Goal: Task Accomplishment & Management: Use online tool/utility

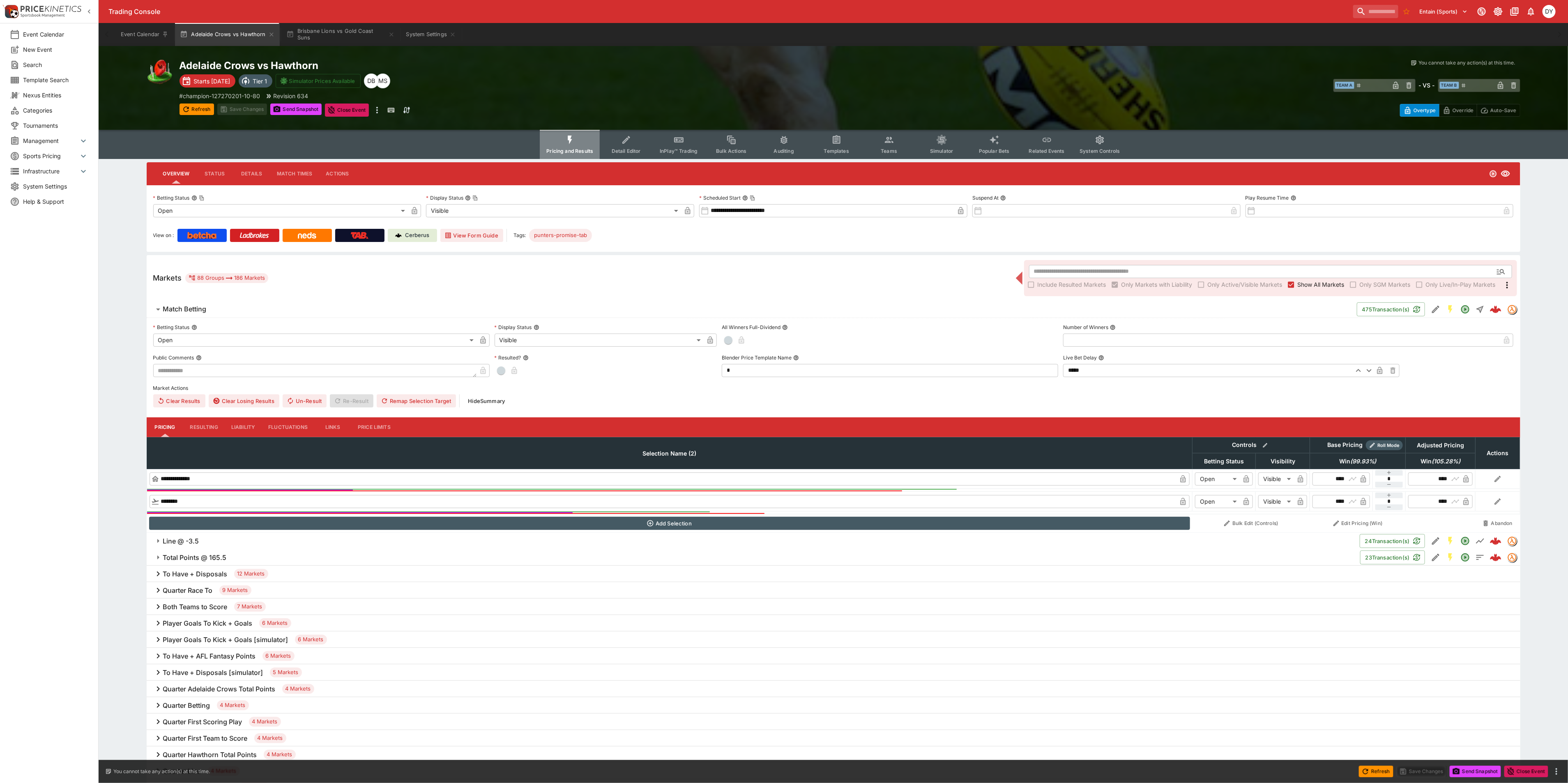
click at [566, 142] on button "Pricing and Results" at bounding box center [570, 144] width 60 height 29
click at [567, 140] on icon "Event type filters" at bounding box center [570, 140] width 10 height 10
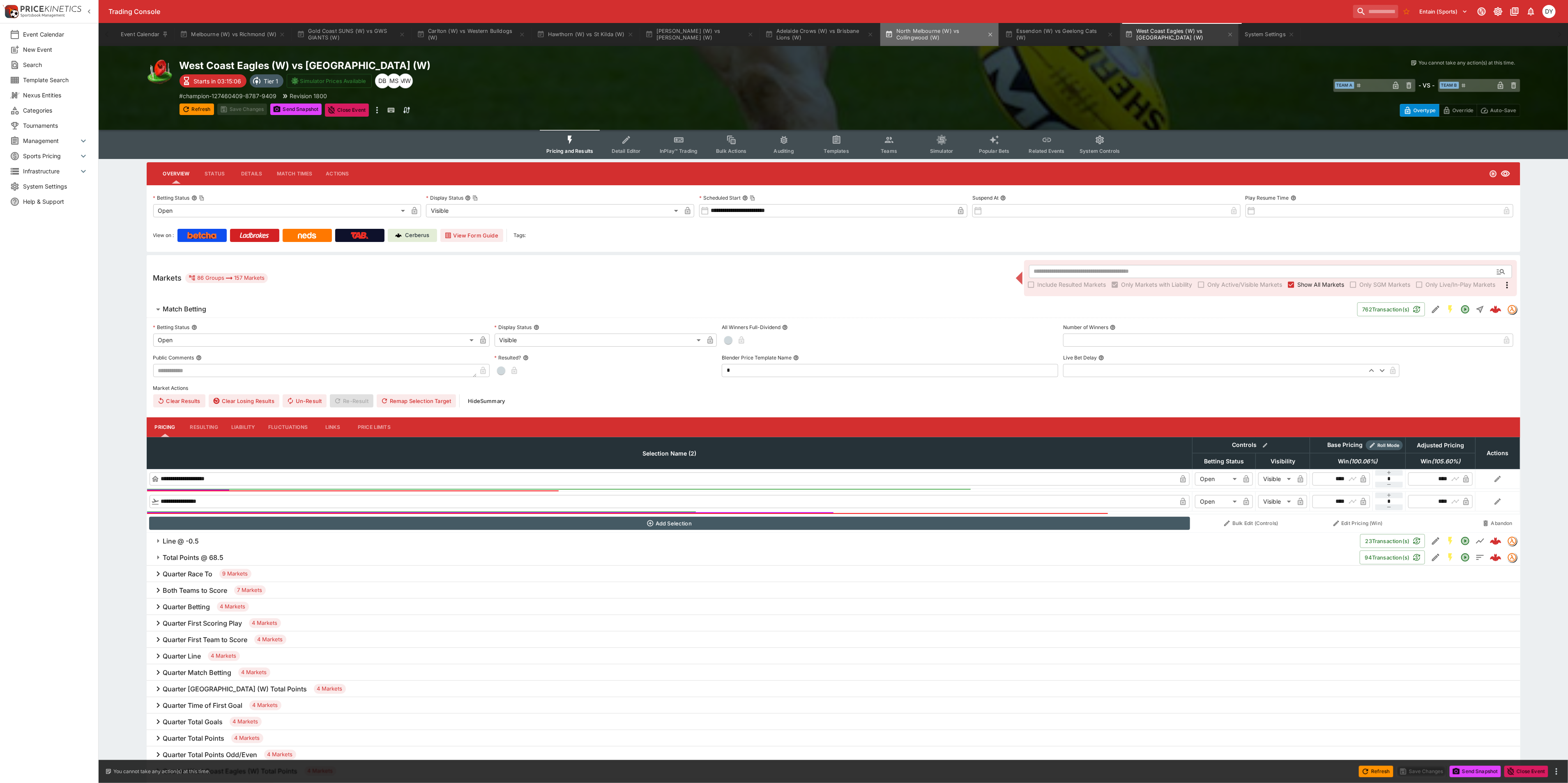
click at [910, 32] on button "North Melbourne (W) vs Collingwood (W)" at bounding box center [939, 34] width 118 height 23
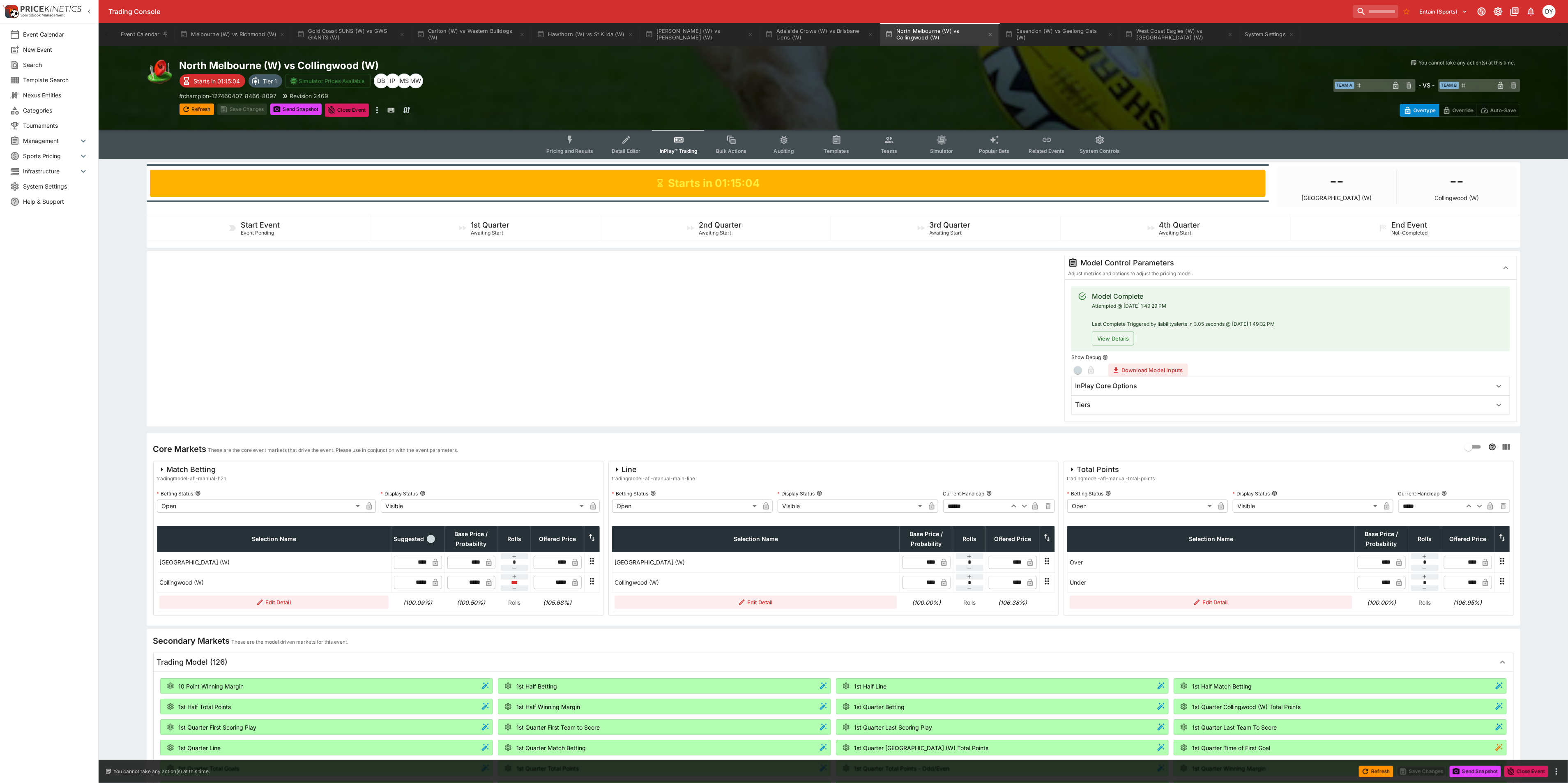
click at [570, 138] on icon "Event type filters" at bounding box center [570, 140] width 10 height 10
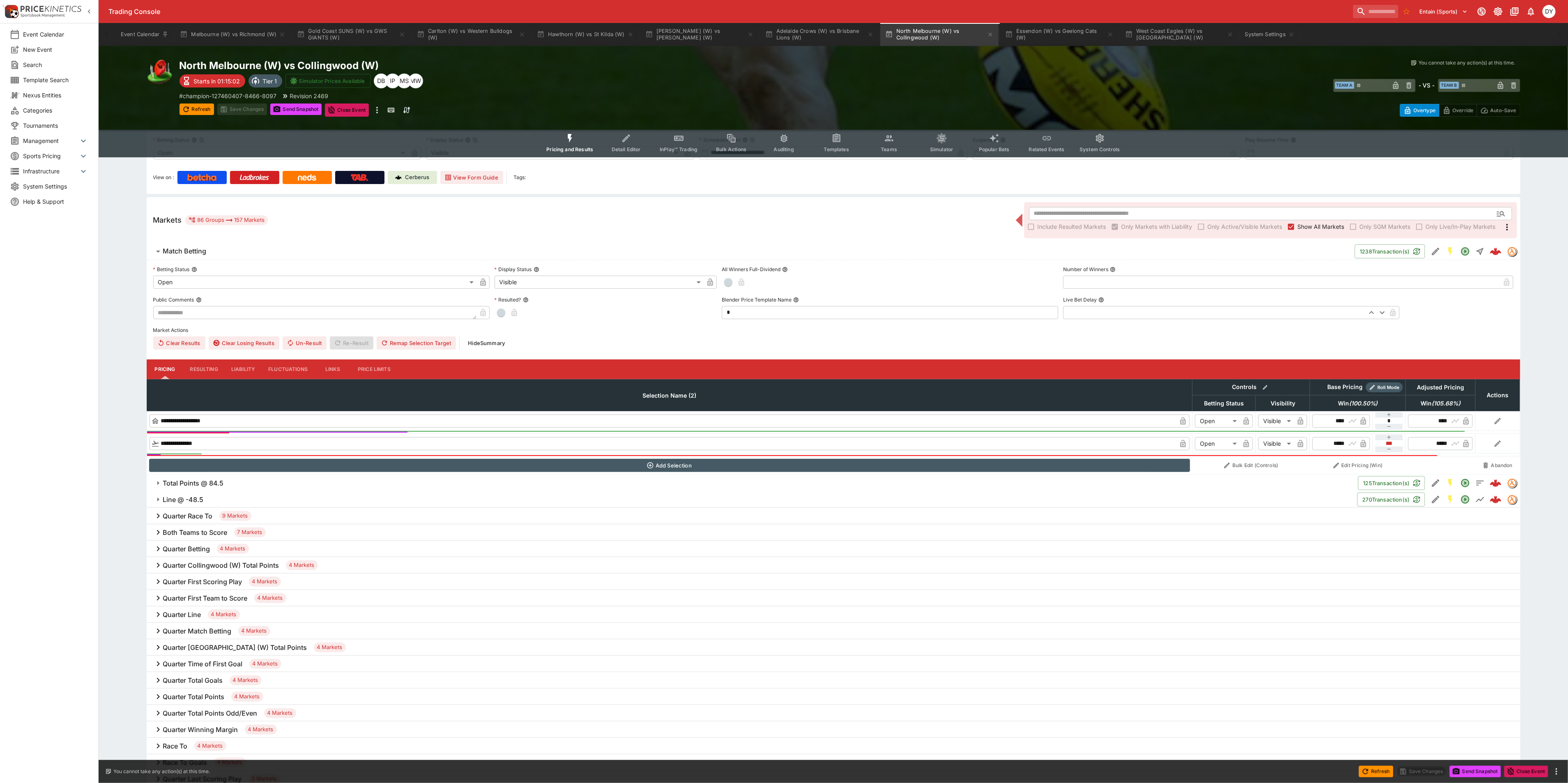
scroll to position [185, 0]
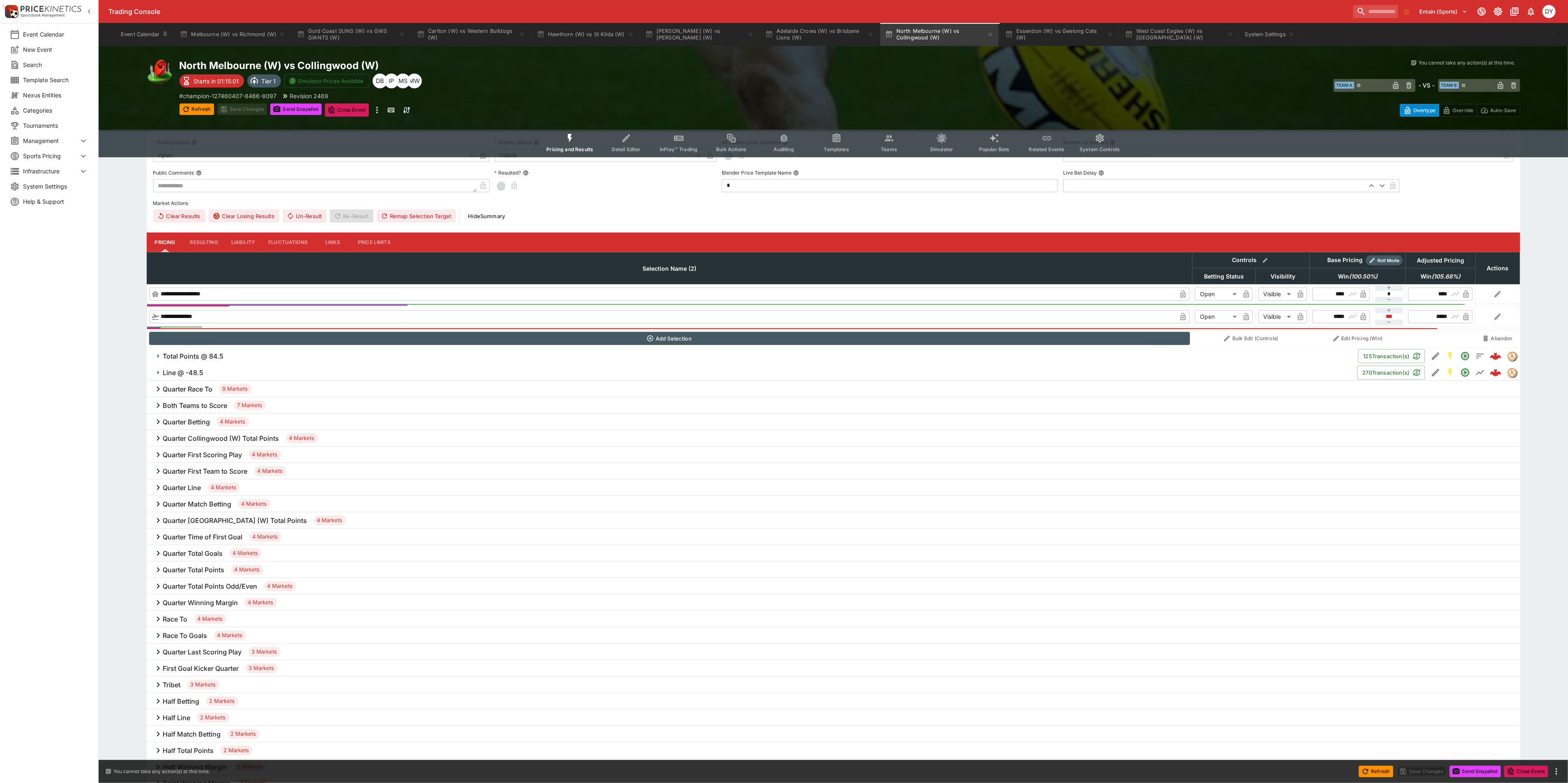
click at [200, 354] on h6 "Total Points @ 84.5" at bounding box center [193, 356] width 61 height 8
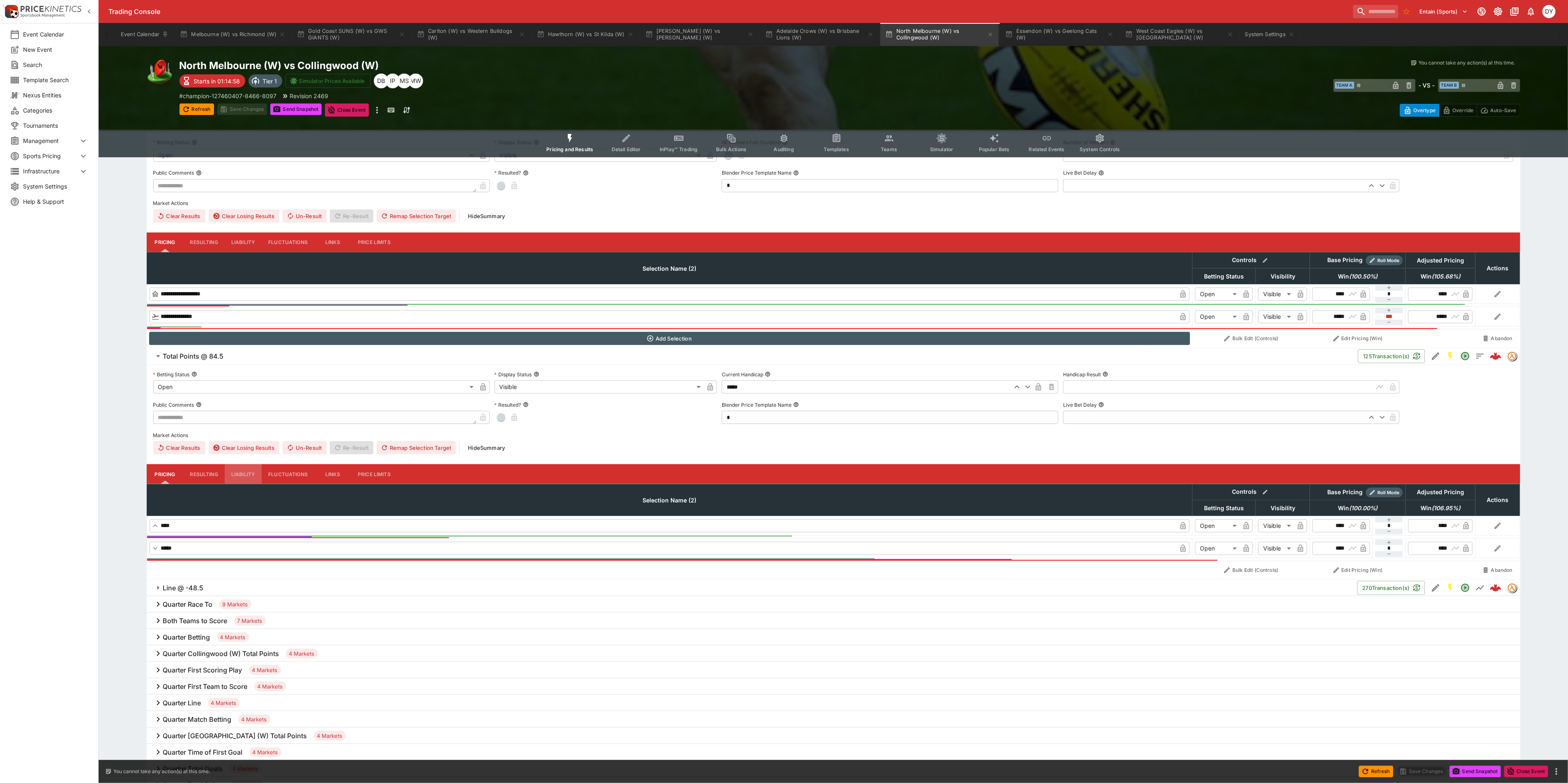
click at [243, 471] on button "Liability" at bounding box center [243, 474] width 37 height 19
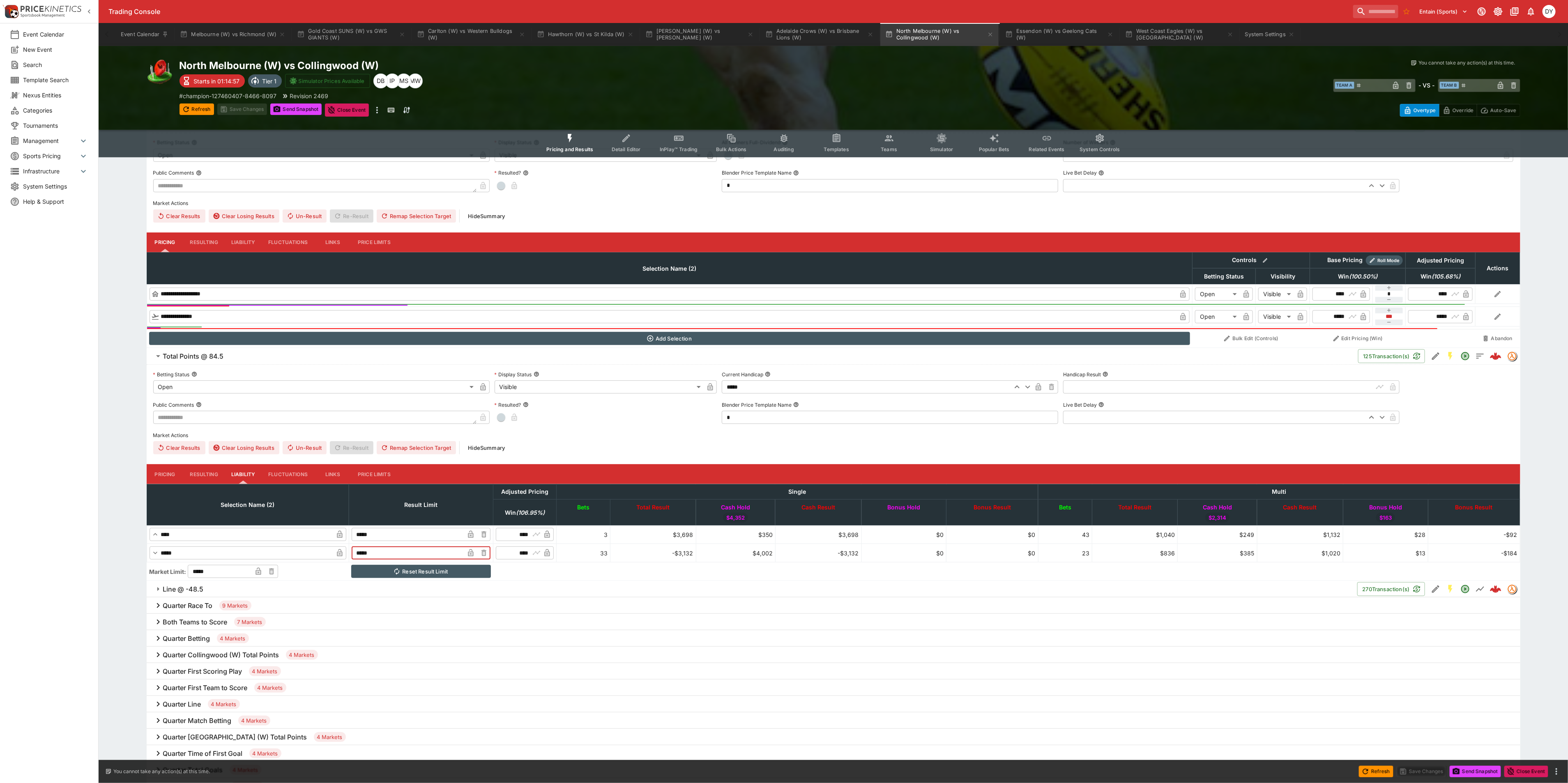
drag, startPoint x: 401, startPoint y: 556, endPoint x: 364, endPoint y: 555, distance: 37.0
click at [364, 555] on tr "​ ***** ​ ***** ​ ​ **** ​ 33 -$3,132 $4,002 -$3,132 $0 $0 23 $836 $385 $1,020 …" at bounding box center [833, 553] width 1373 height 18
type input "*****"
click at [245, 108] on button "Save Changes" at bounding box center [242, 110] width 50 height 12
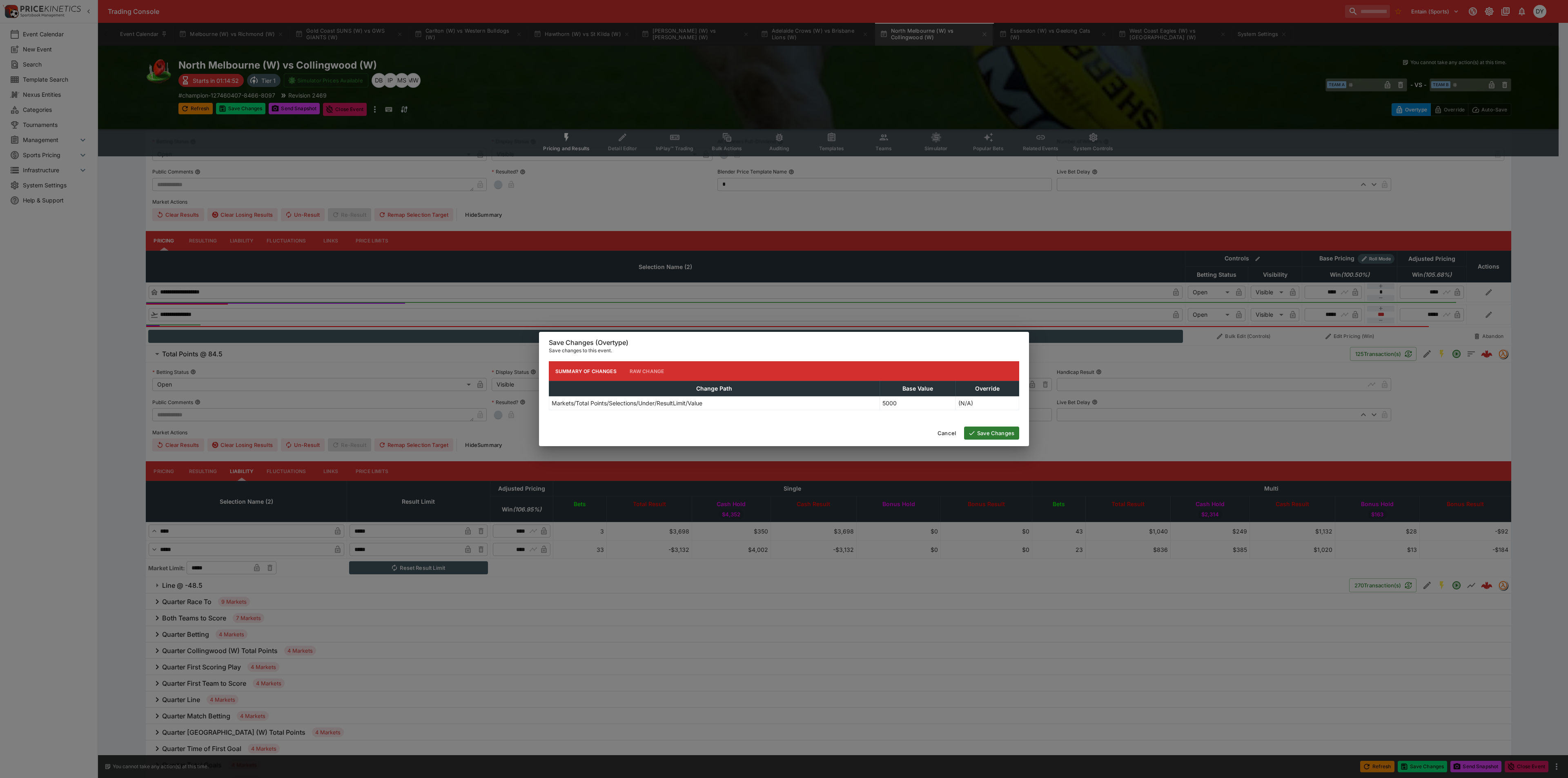
click at [996, 434] on button "Save Changes" at bounding box center [991, 433] width 55 height 13
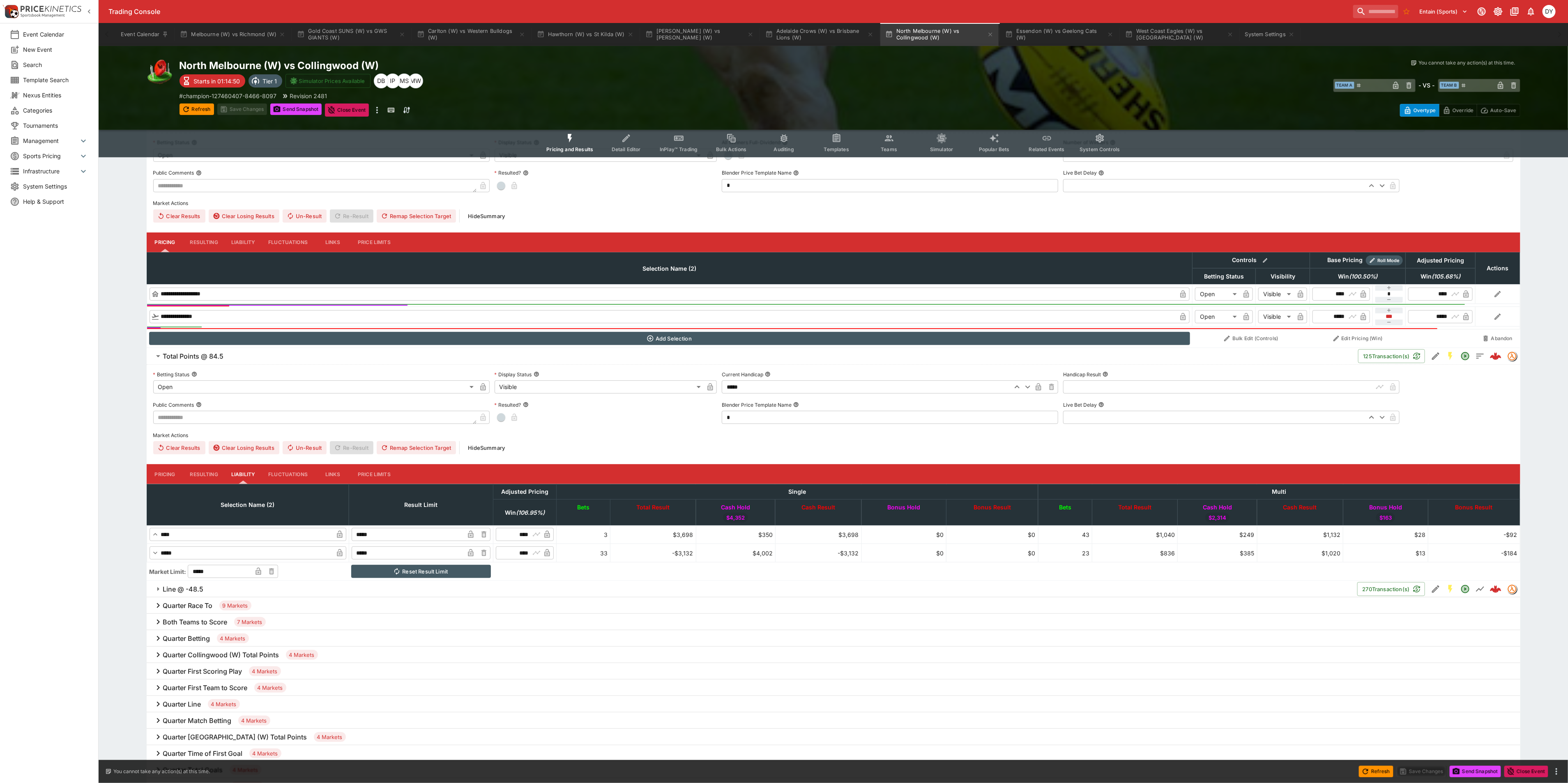
click at [680, 140] on icon "Event type filters" at bounding box center [679, 138] width 10 height 5
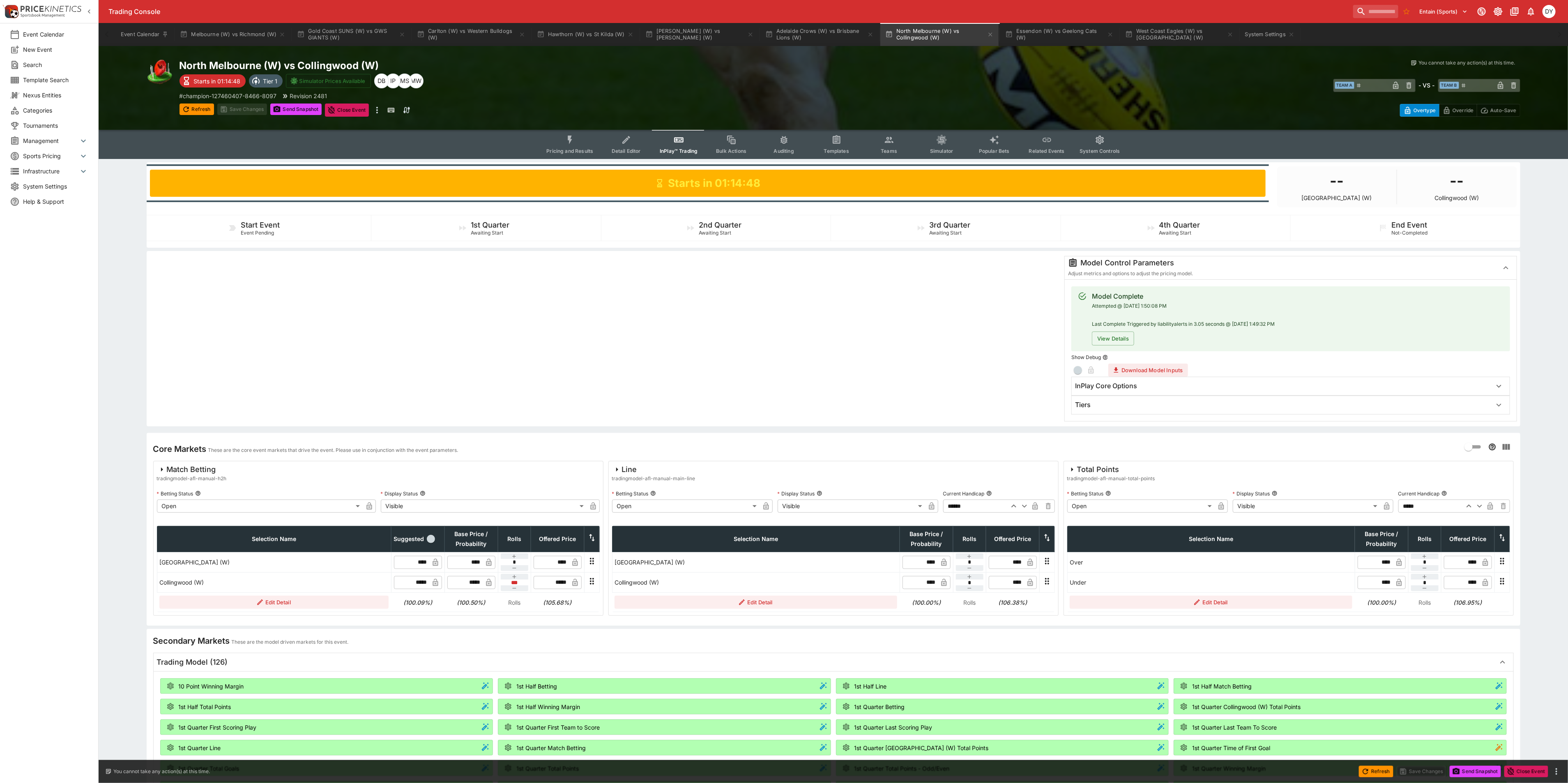
click at [1478, 504] on icon "button" at bounding box center [1479, 506] width 10 height 10
type input "*****"
click at [246, 108] on button "Save Changes" at bounding box center [242, 110] width 50 height 12
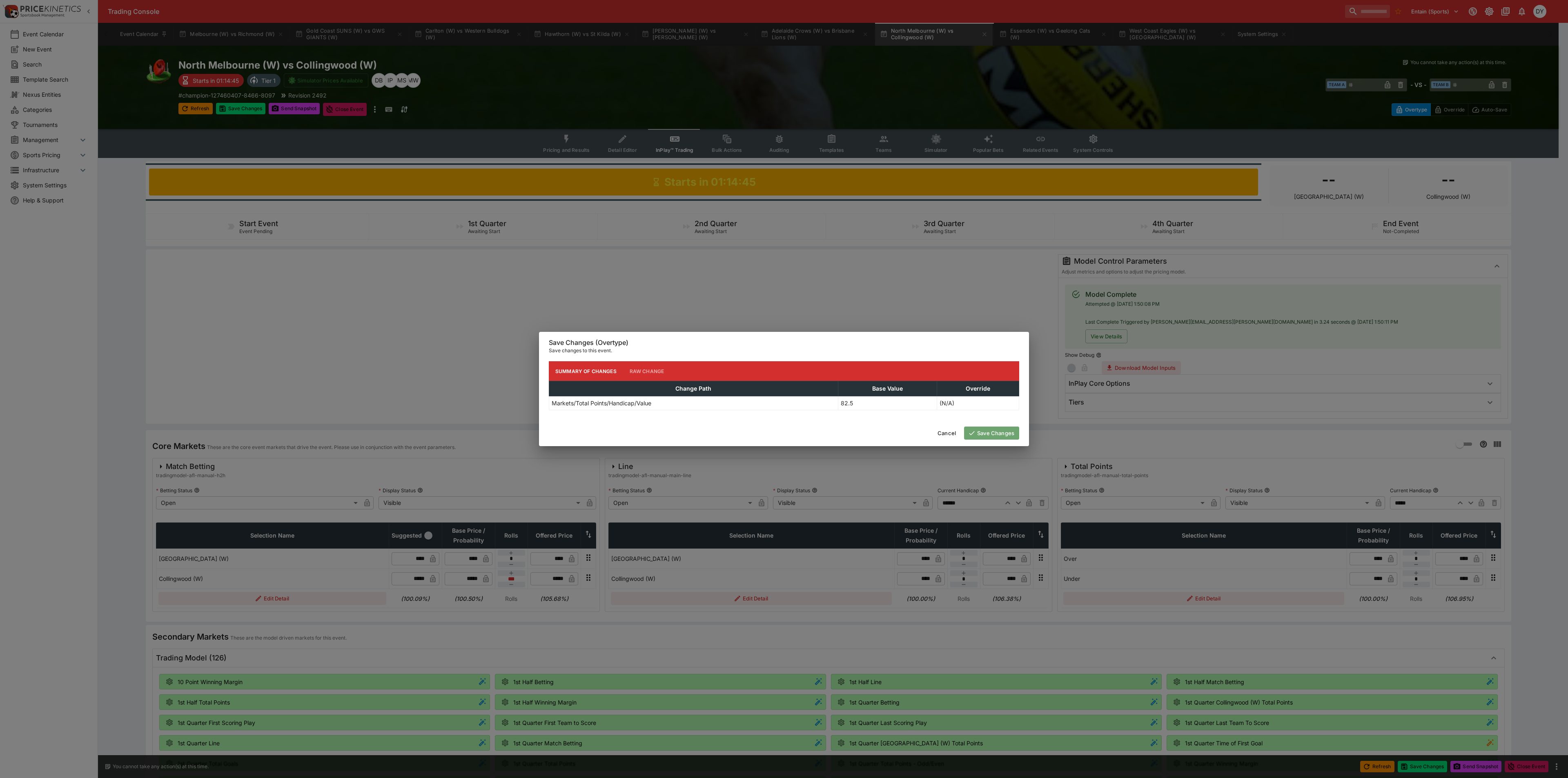
click at [1003, 432] on button "Save Changes" at bounding box center [991, 433] width 55 height 13
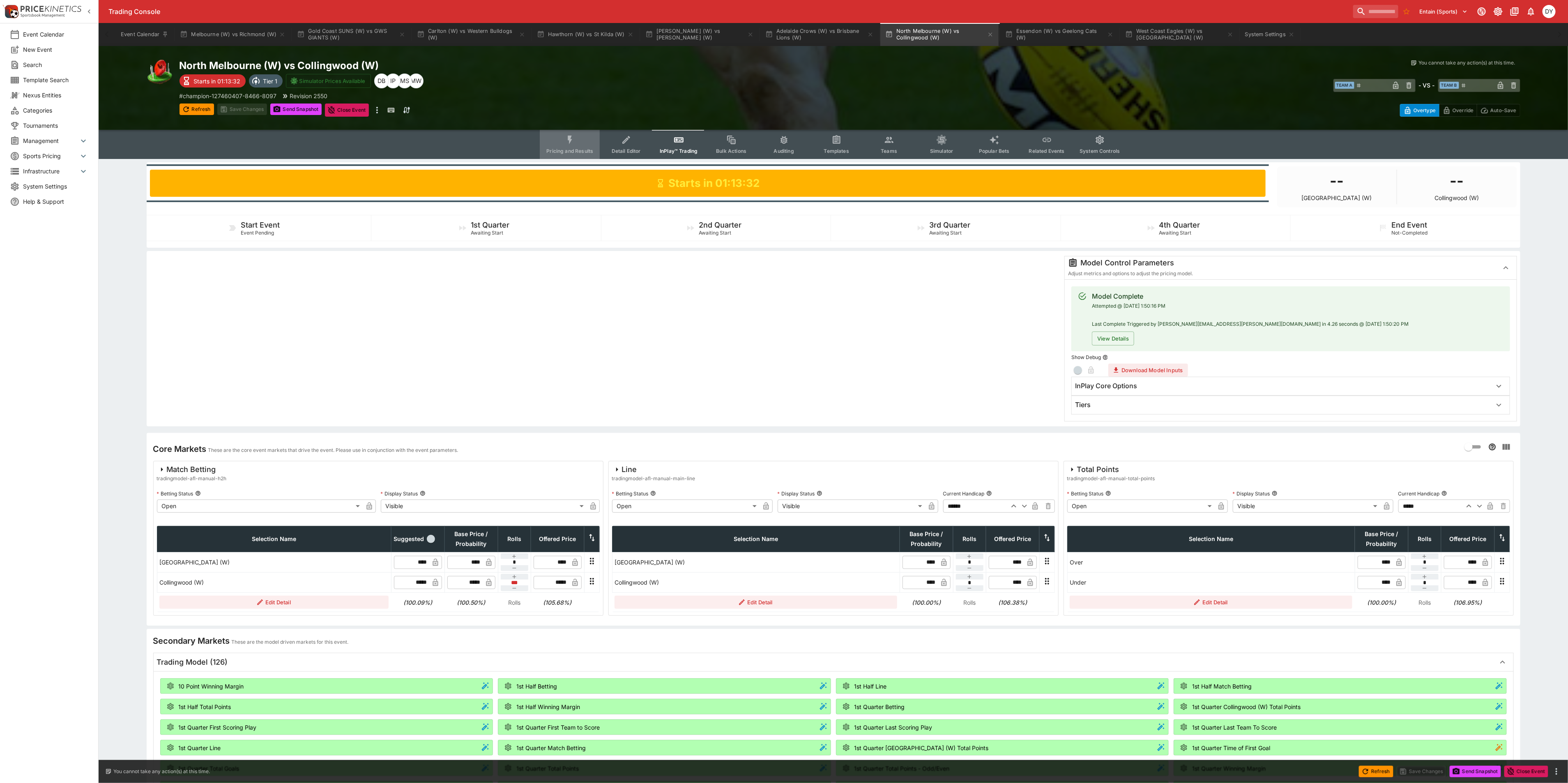
click at [569, 138] on icon "Event type filters" at bounding box center [570, 140] width 10 height 10
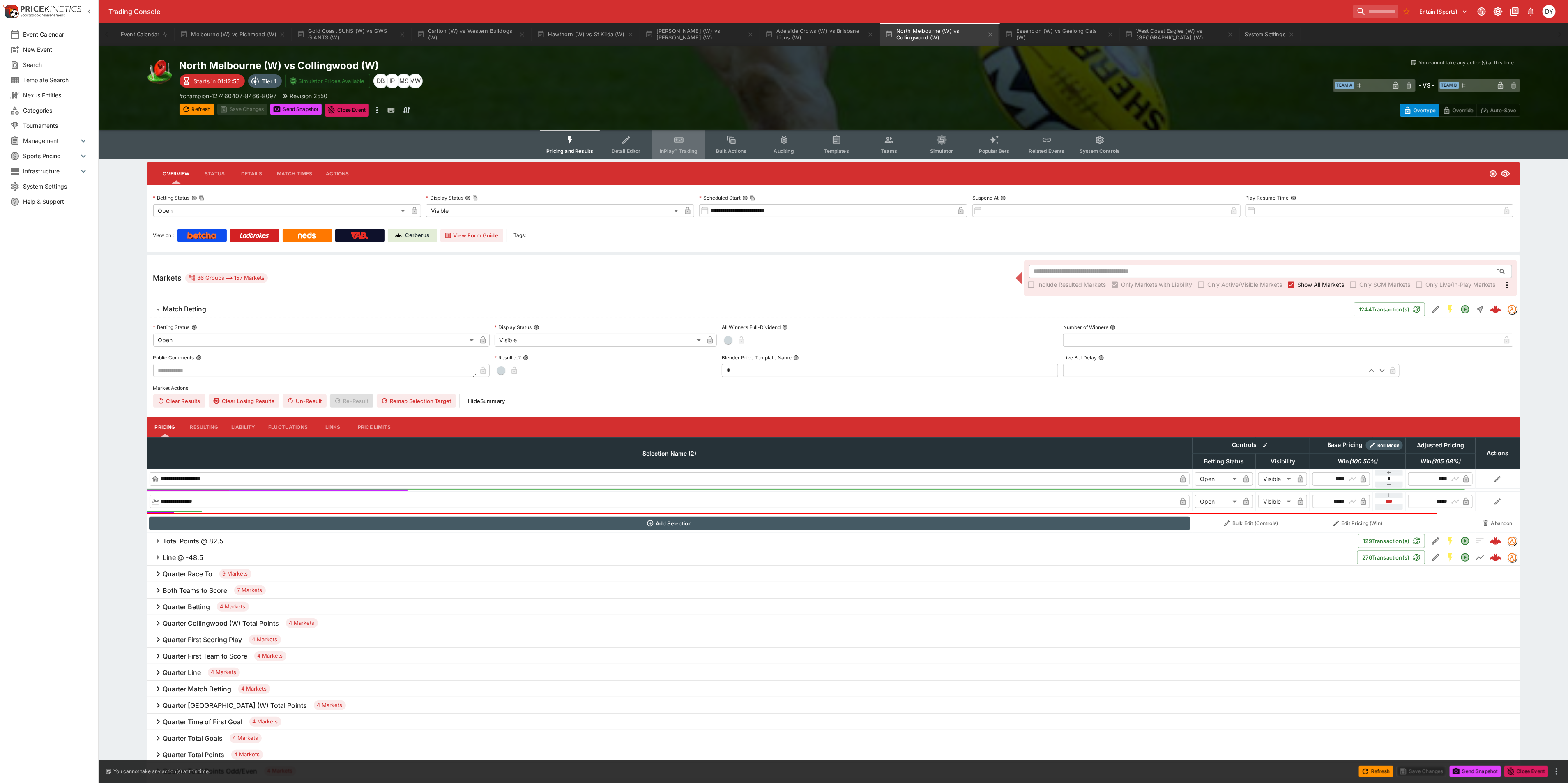
click at [682, 134] on button "InPlay™ Trading" at bounding box center [678, 144] width 53 height 29
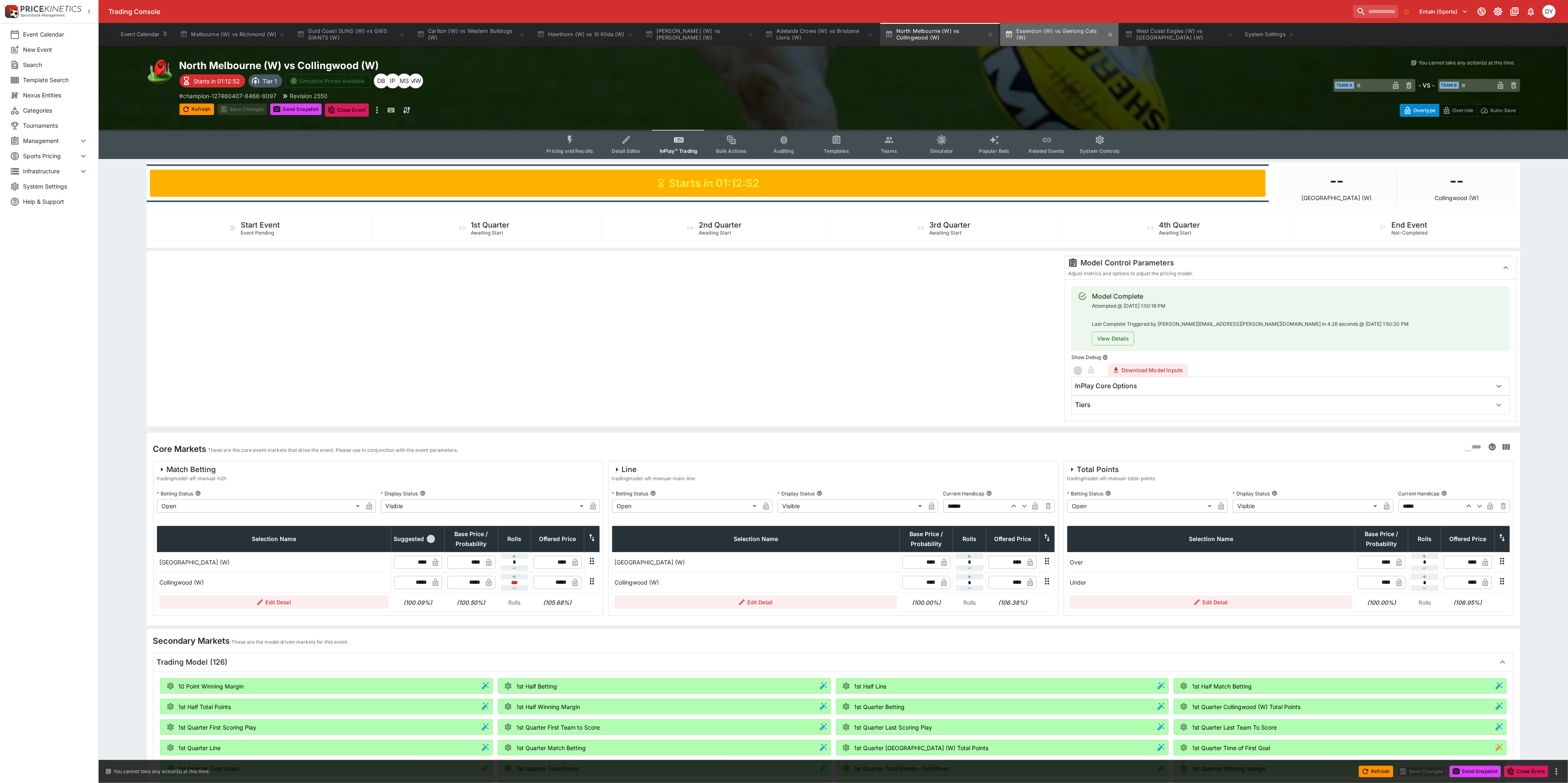
click at [1047, 32] on button "Essendon (W) vs Geelong Cats (W)" at bounding box center [1059, 34] width 118 height 23
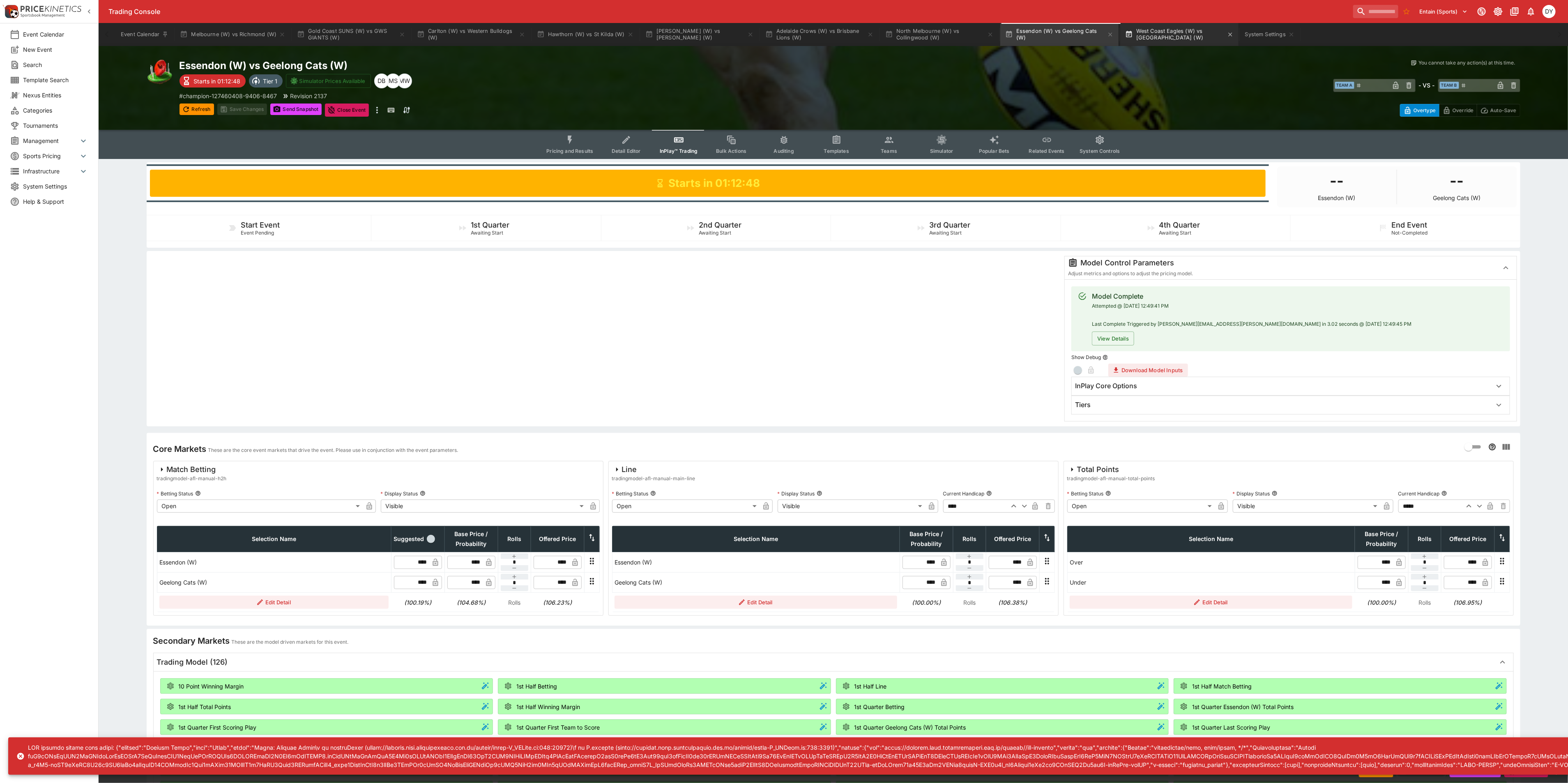
click at [1164, 30] on button "West Coast Eagles (W) vs [GEOGRAPHIC_DATA] (W)" at bounding box center [1179, 34] width 118 height 23
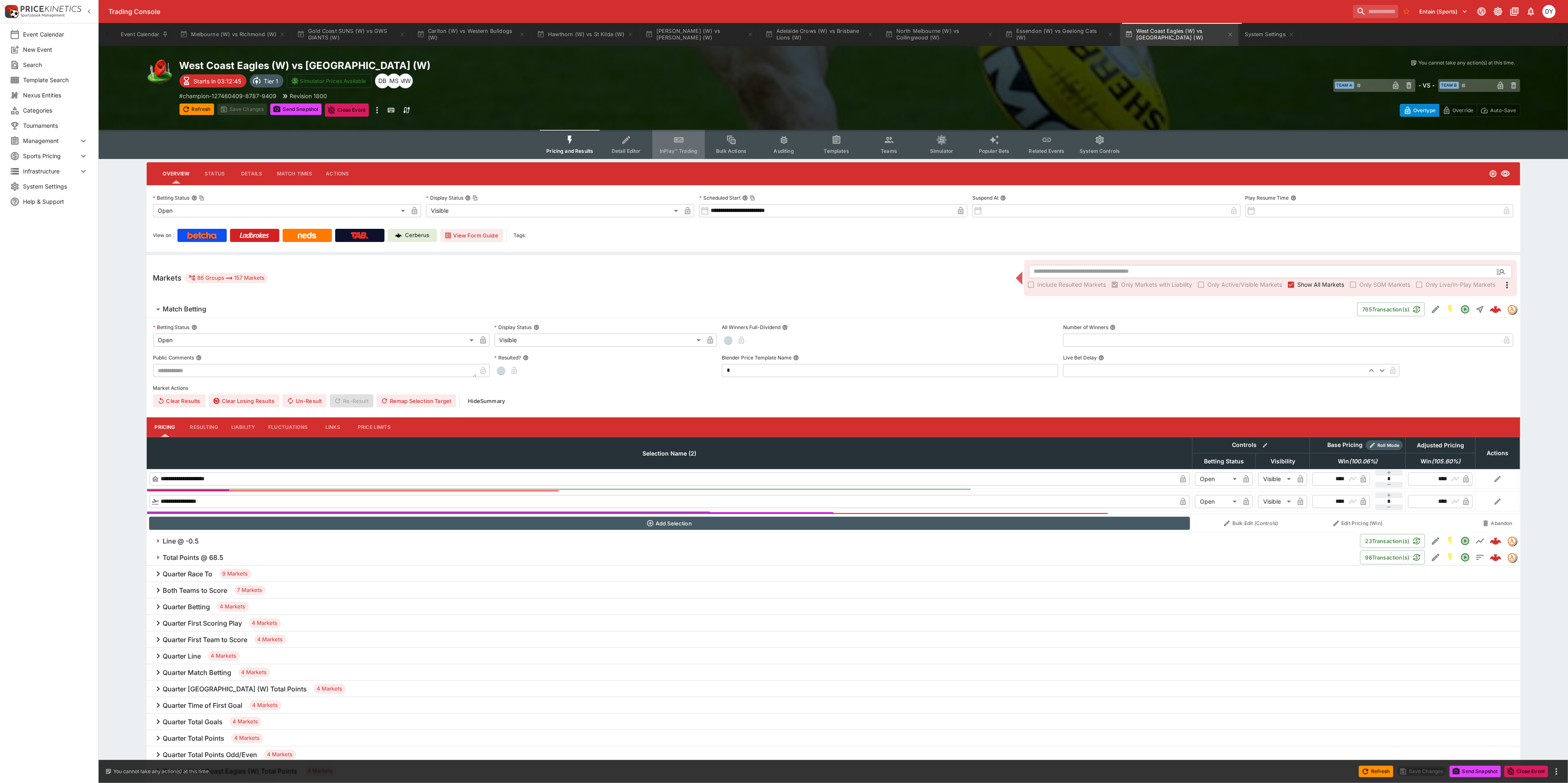
click at [674, 138] on icon "Event type filters" at bounding box center [679, 140] width 10 height 10
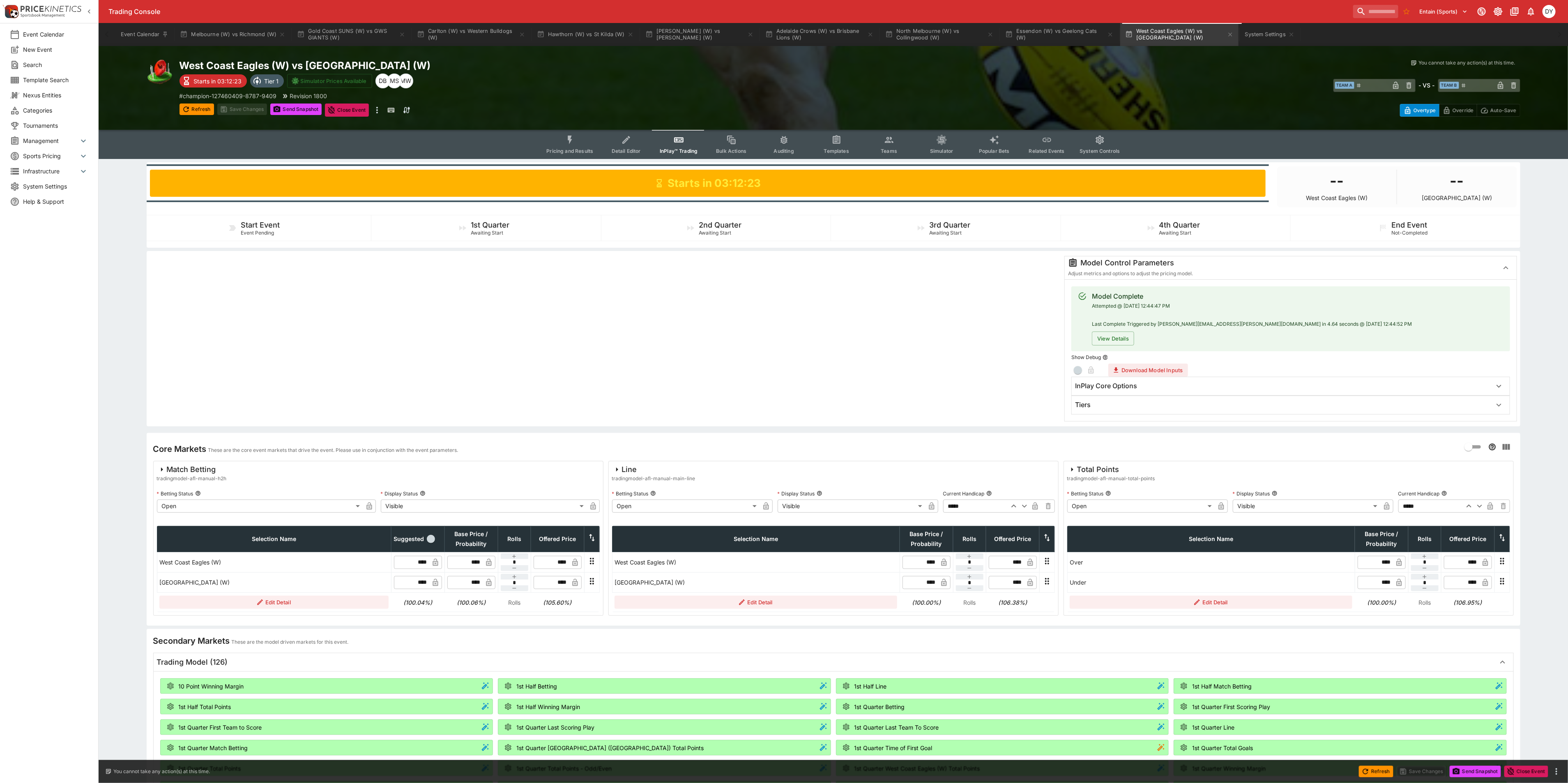
click at [1468, 506] on icon "button" at bounding box center [1469, 506] width 5 height 3
type input "*****"
click at [247, 111] on button "Save Changes" at bounding box center [242, 110] width 50 height 12
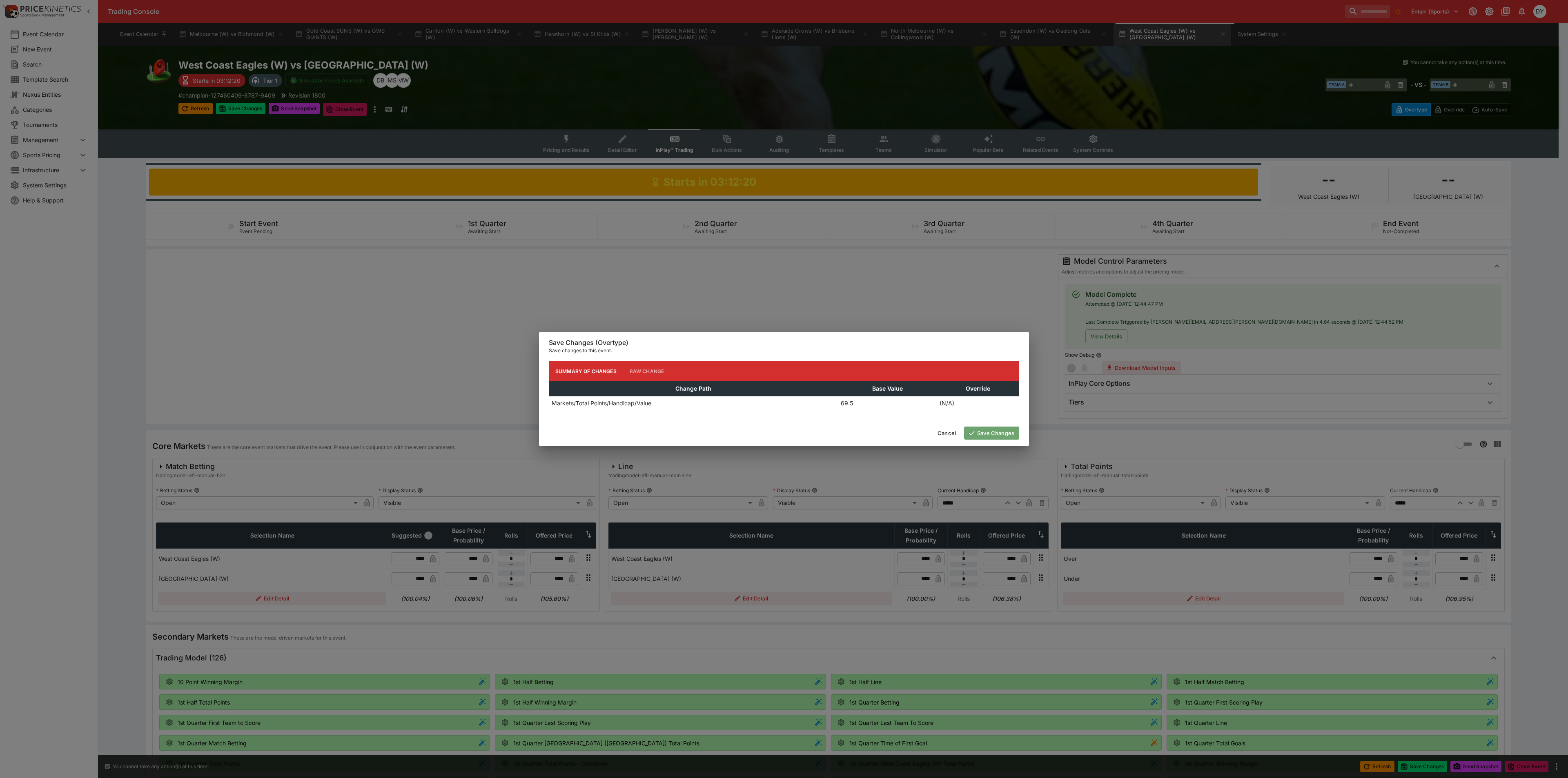
click at [1004, 429] on button "Save Changes" at bounding box center [991, 433] width 55 height 13
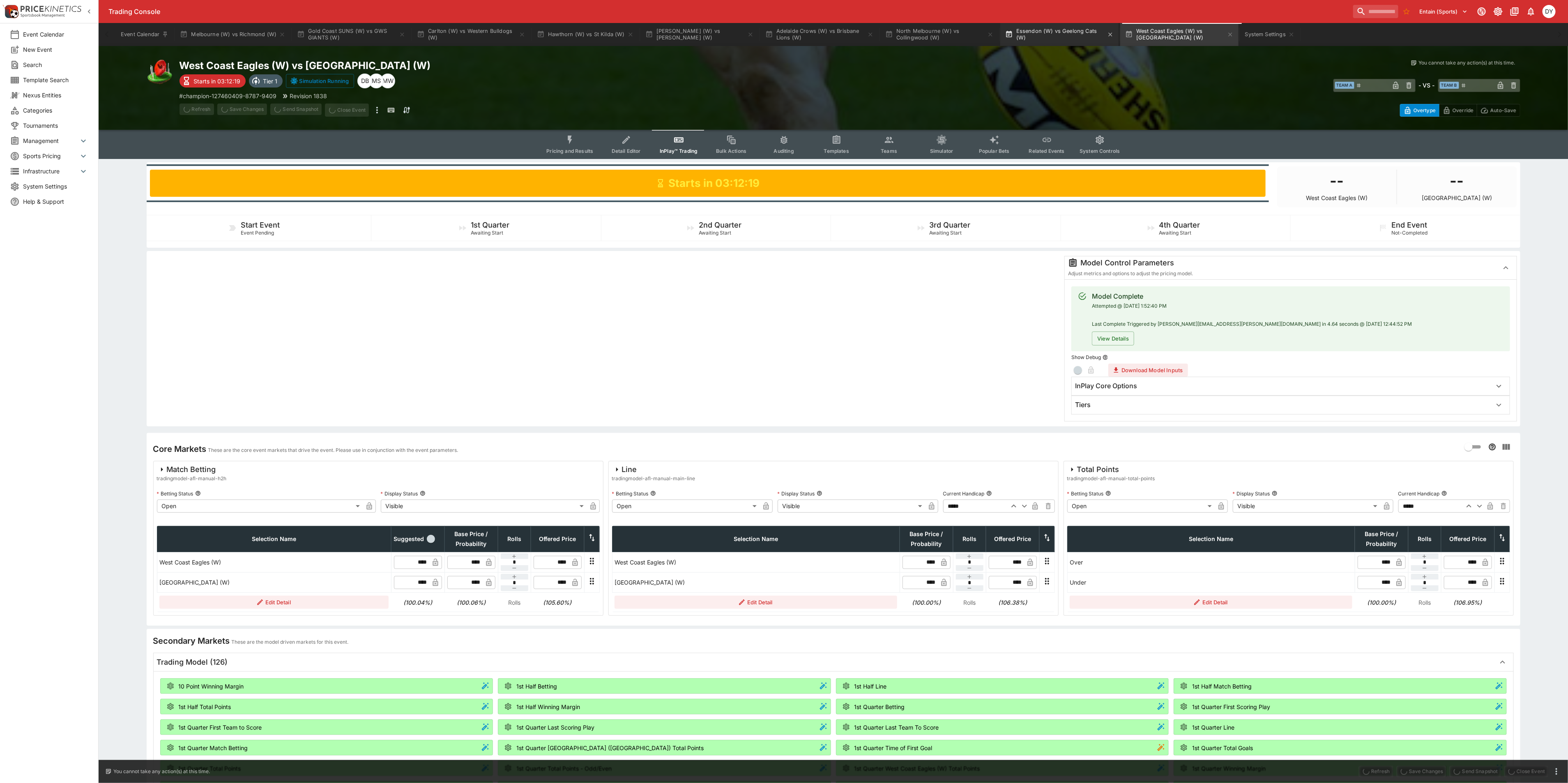
click at [1044, 31] on button "Essendon (W) vs Geelong Cats (W)" at bounding box center [1059, 34] width 118 height 23
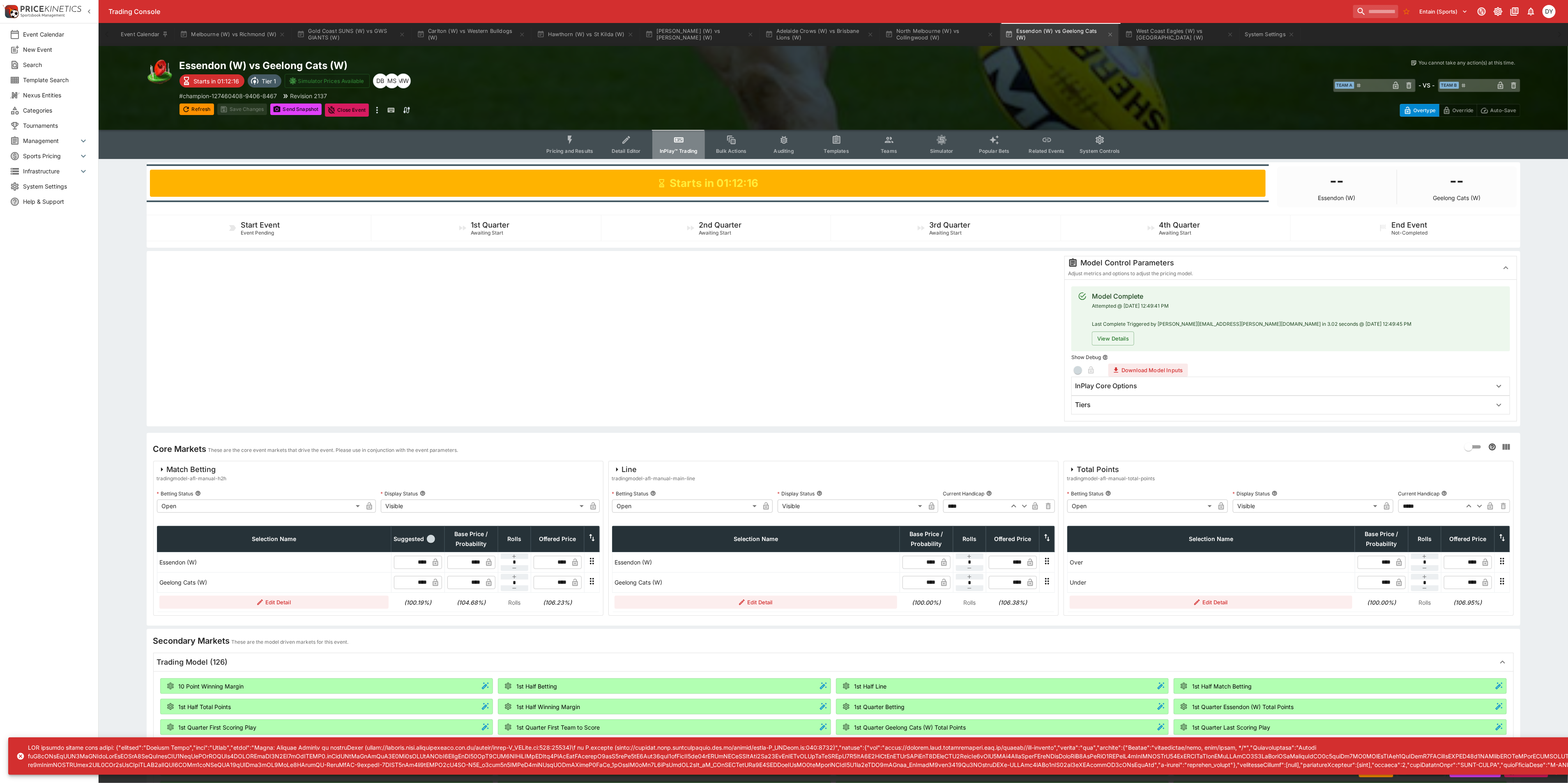
click at [684, 136] on icon "Event type filters" at bounding box center [679, 140] width 10 height 10
click at [1467, 503] on icon "button" at bounding box center [1469, 506] width 10 height 10
type input "*****"
click at [252, 104] on button "Save Changes" at bounding box center [242, 110] width 50 height 12
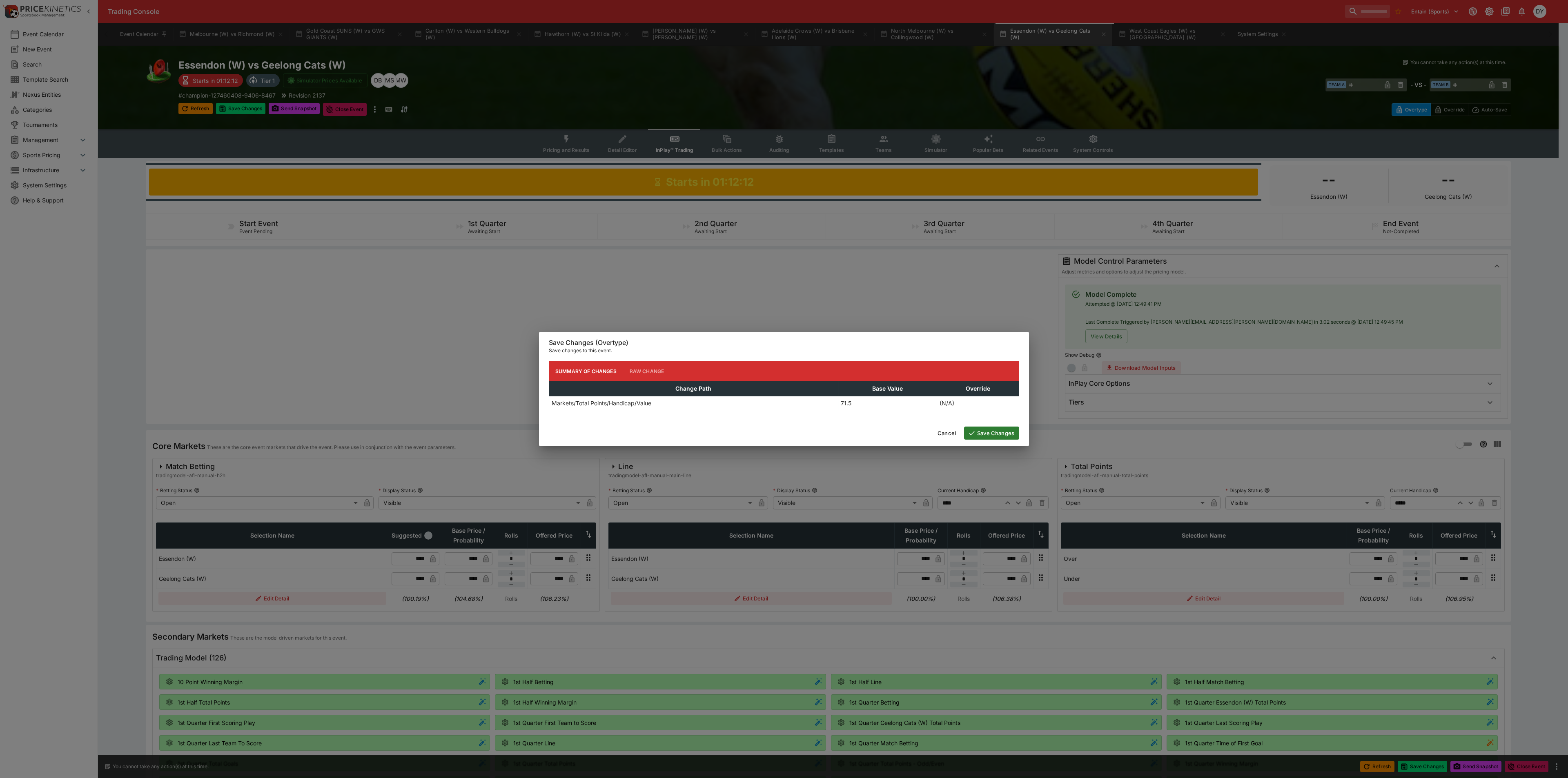
click at [990, 435] on button "Save Changes" at bounding box center [991, 433] width 55 height 13
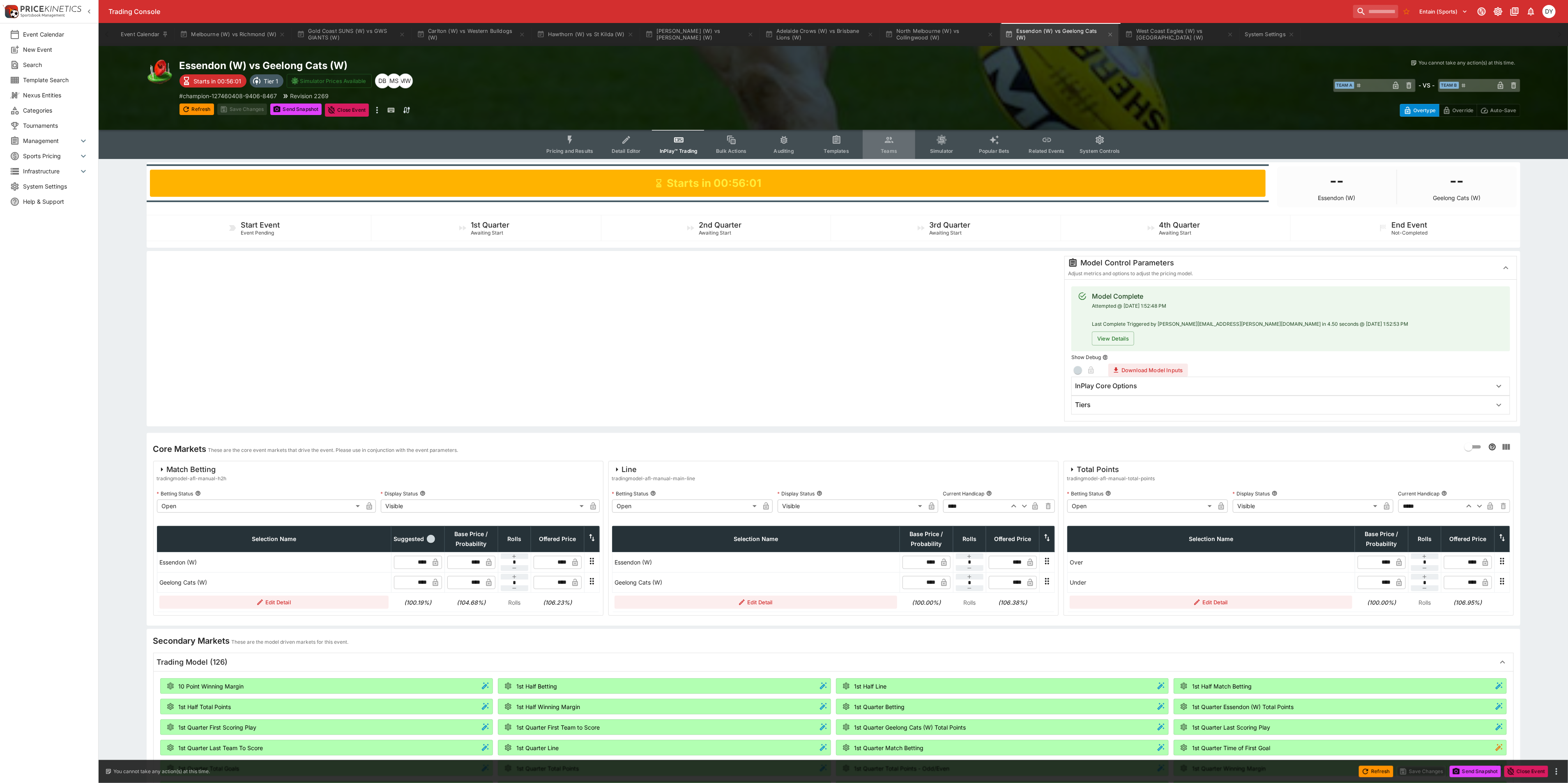
click at [884, 138] on icon "Event type filters" at bounding box center [889, 140] width 10 height 10
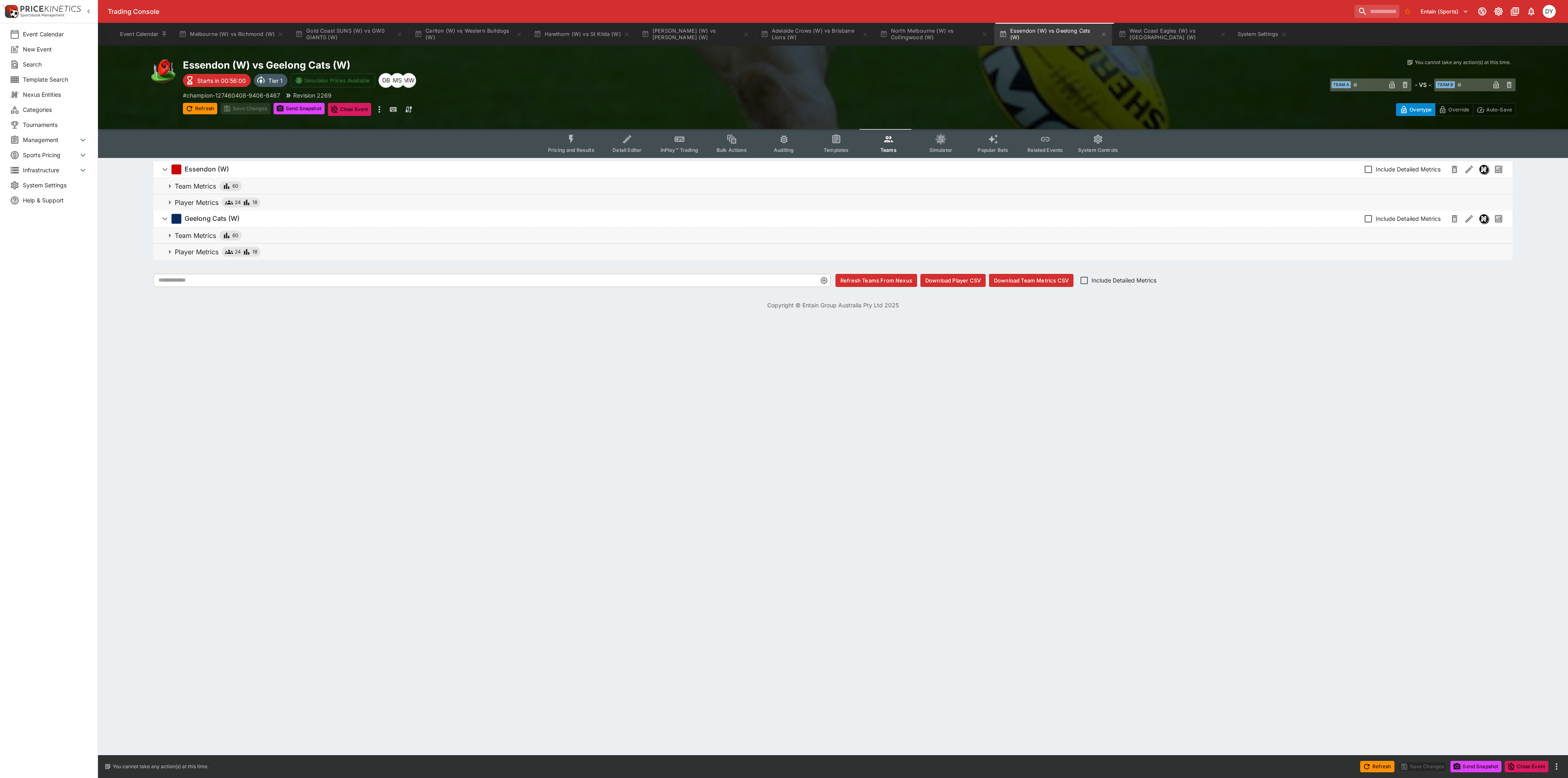
click at [192, 245] on button "Player Metrics 24 18" at bounding box center [833, 252] width 1359 height 16
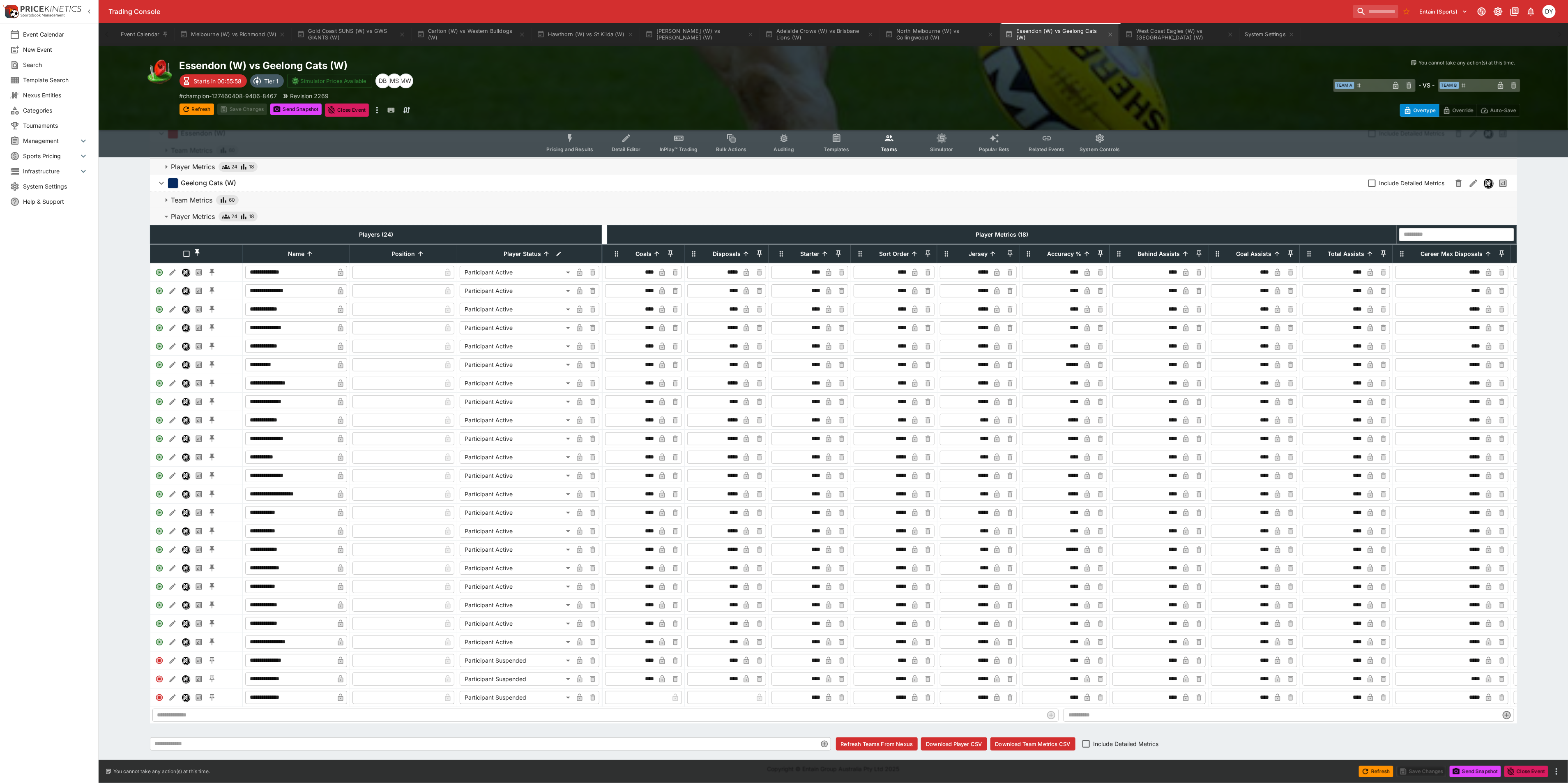
scroll to position [61, 0]
drag, startPoint x: 737, startPoint y: 578, endPoint x: 725, endPoint y: 576, distance: 12.2
click at [725, 580] on input "****" at bounding box center [715, 587] width 51 height 13
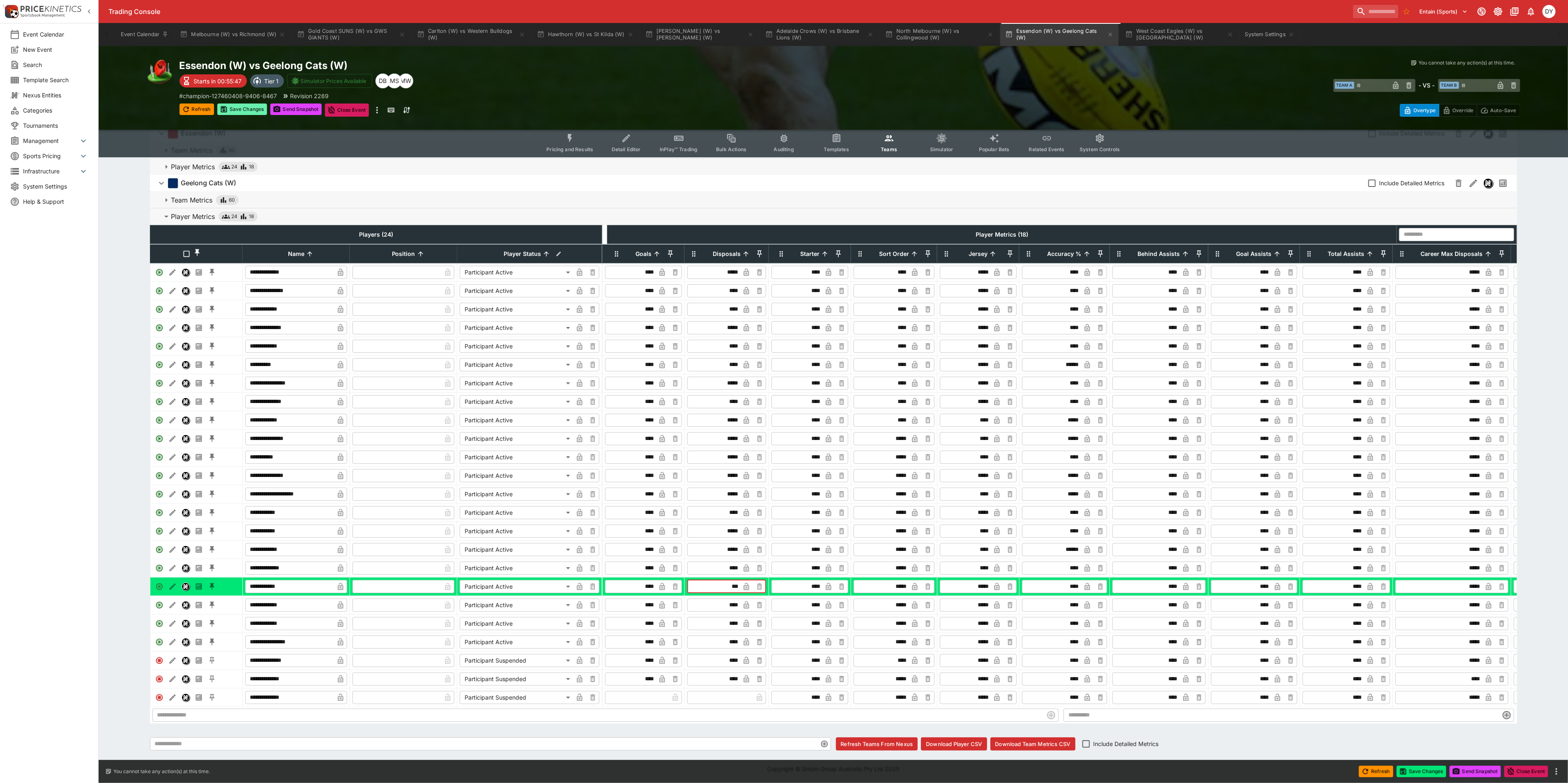
click at [254, 106] on button "Save Changes" at bounding box center [242, 110] width 50 height 12
type input "****"
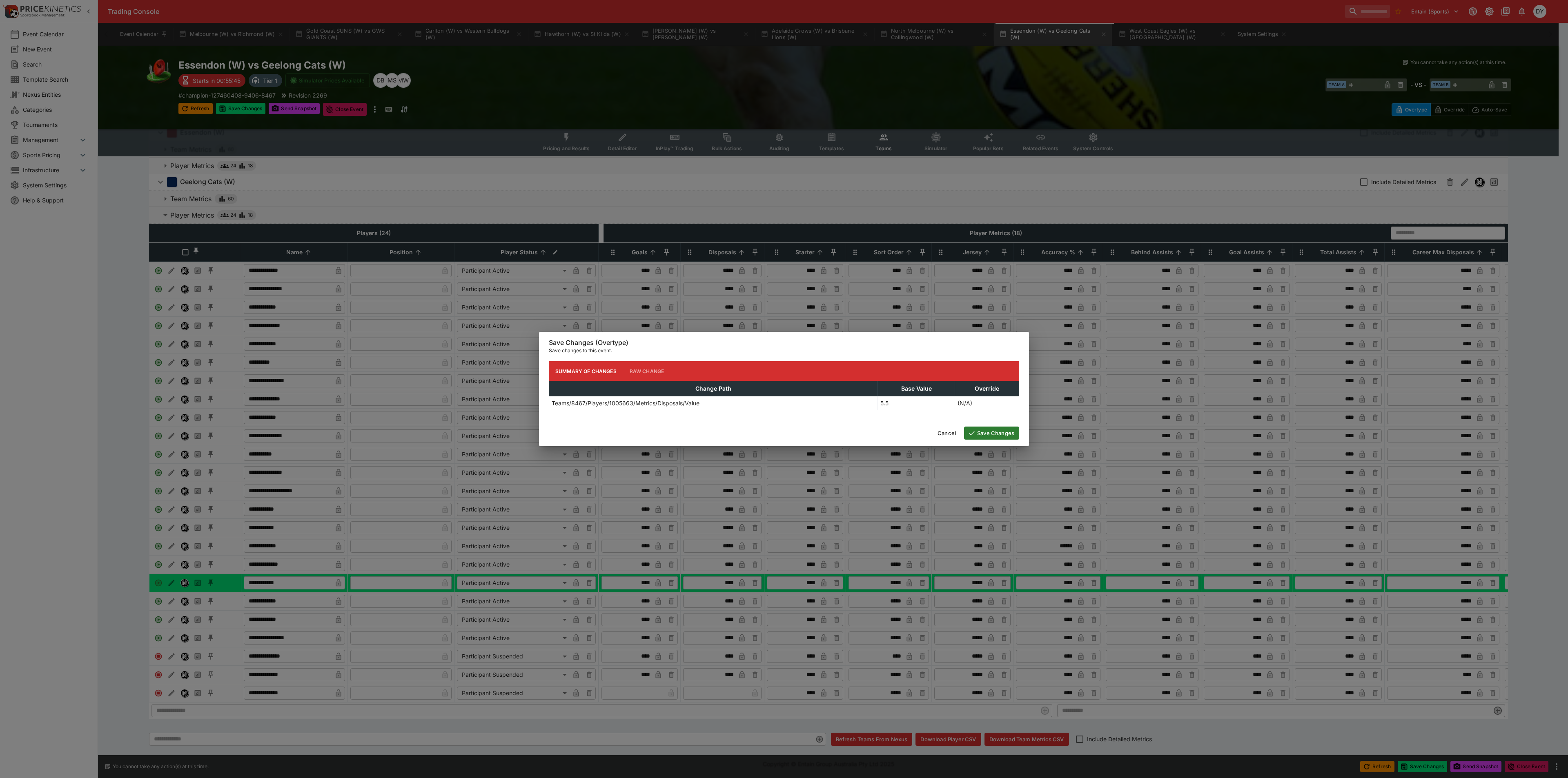
click at [998, 434] on button "Save Changes" at bounding box center [991, 433] width 55 height 13
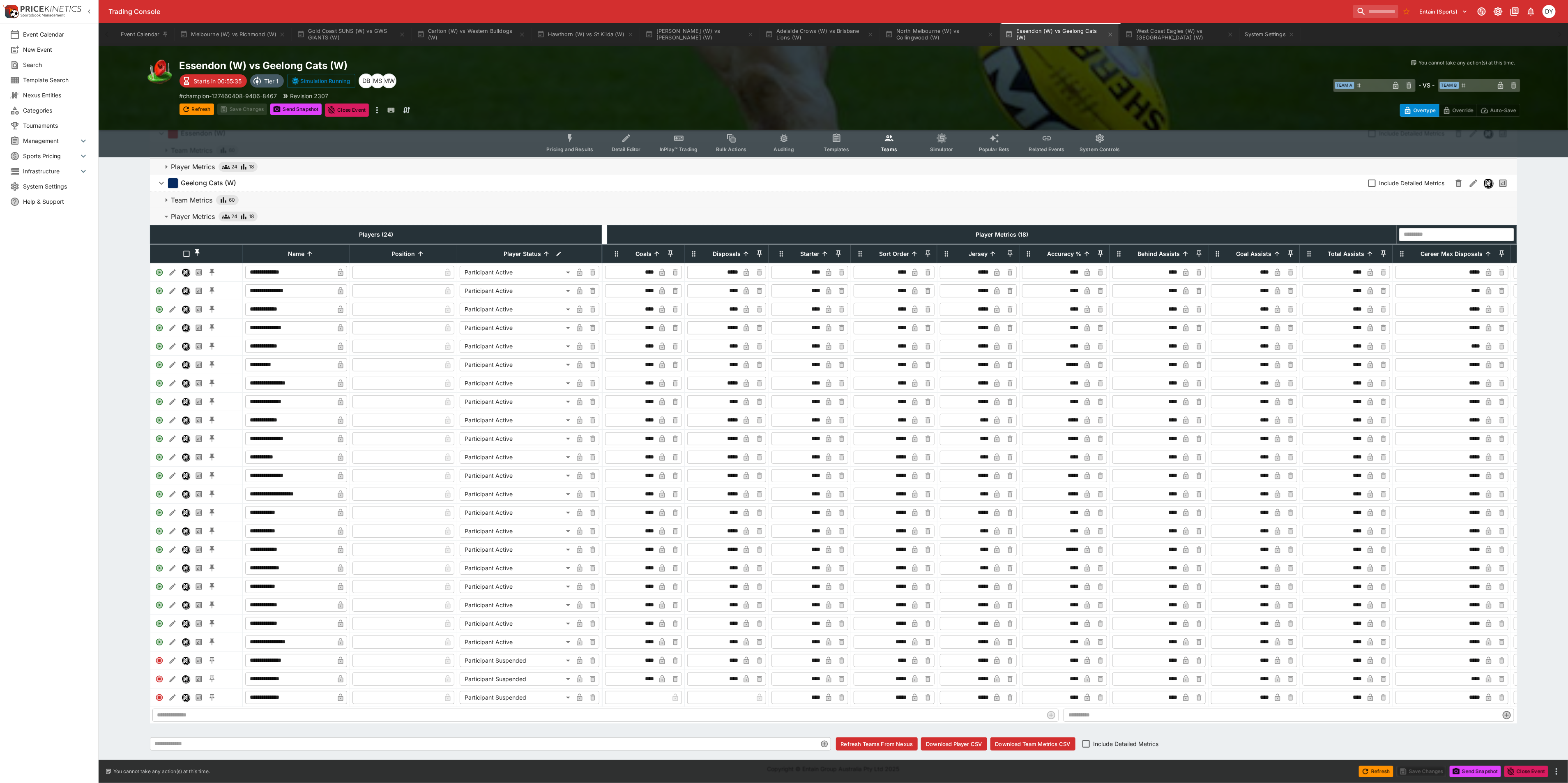
click at [565, 135] on button "Pricing and Results" at bounding box center [570, 142] width 60 height 29
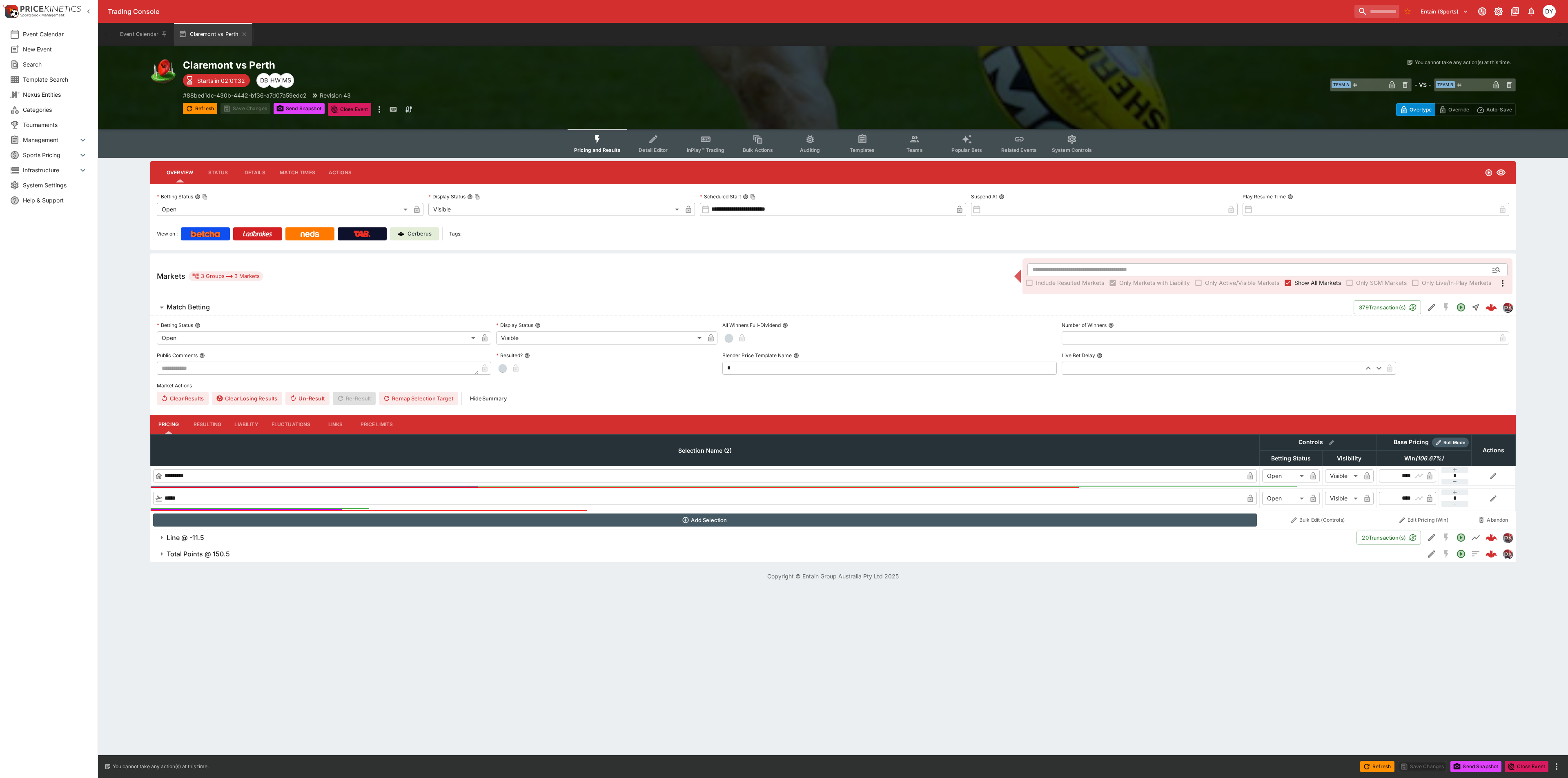
click at [245, 419] on button "Liability" at bounding box center [246, 424] width 37 height 19
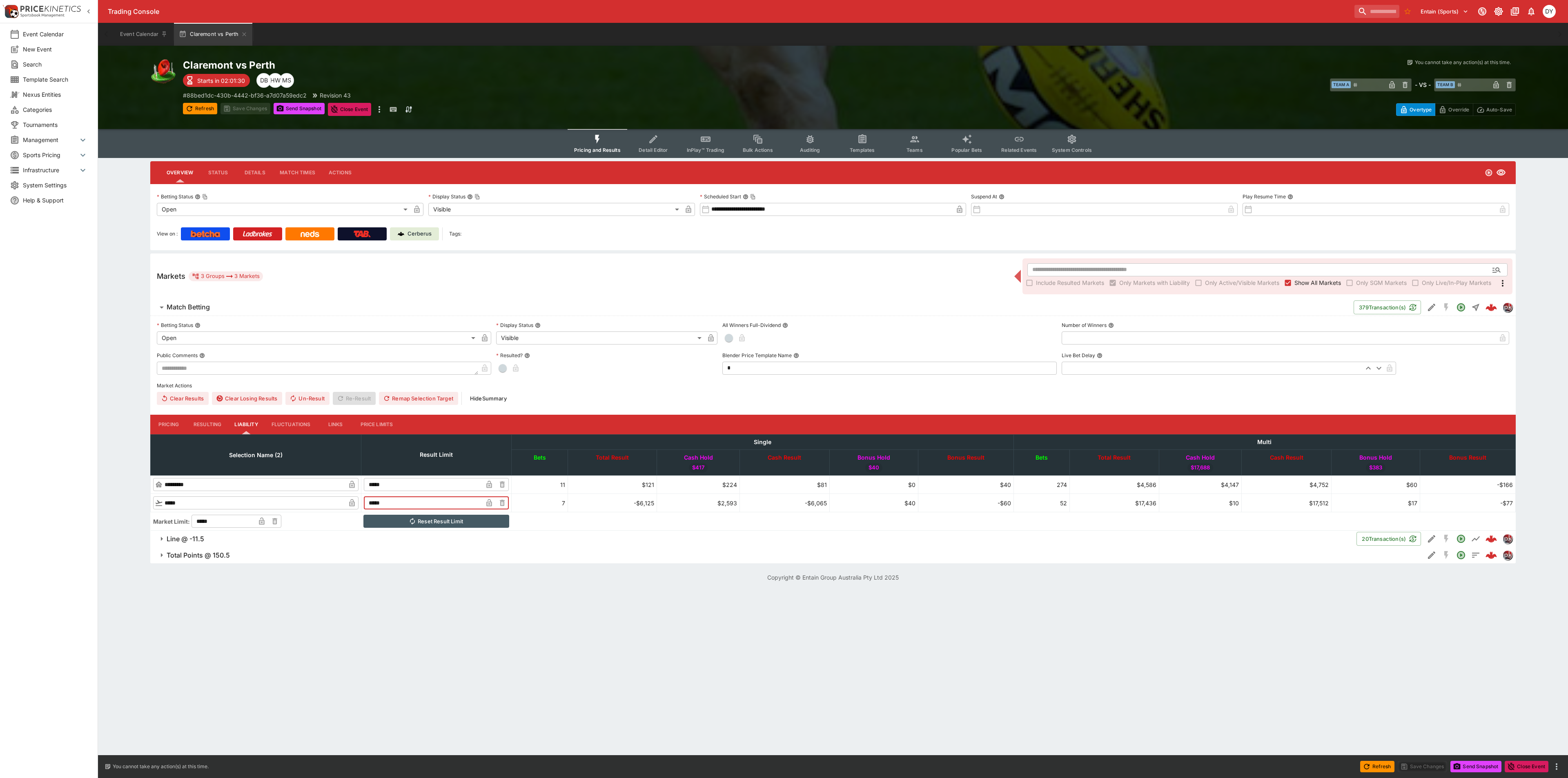
drag, startPoint x: 431, startPoint y: 505, endPoint x: 372, endPoint y: 499, distance: 59.3
click at [372, 499] on tr "​ ***** ​ ***** ​ 7 -$6,125 $2,593 -$6,065 $40 -$60 52 $17,436 $10 $17,512 $17 …" at bounding box center [833, 503] width 1365 height 18
type input "******"
click at [242, 106] on button "Save Changes" at bounding box center [245, 109] width 50 height 12
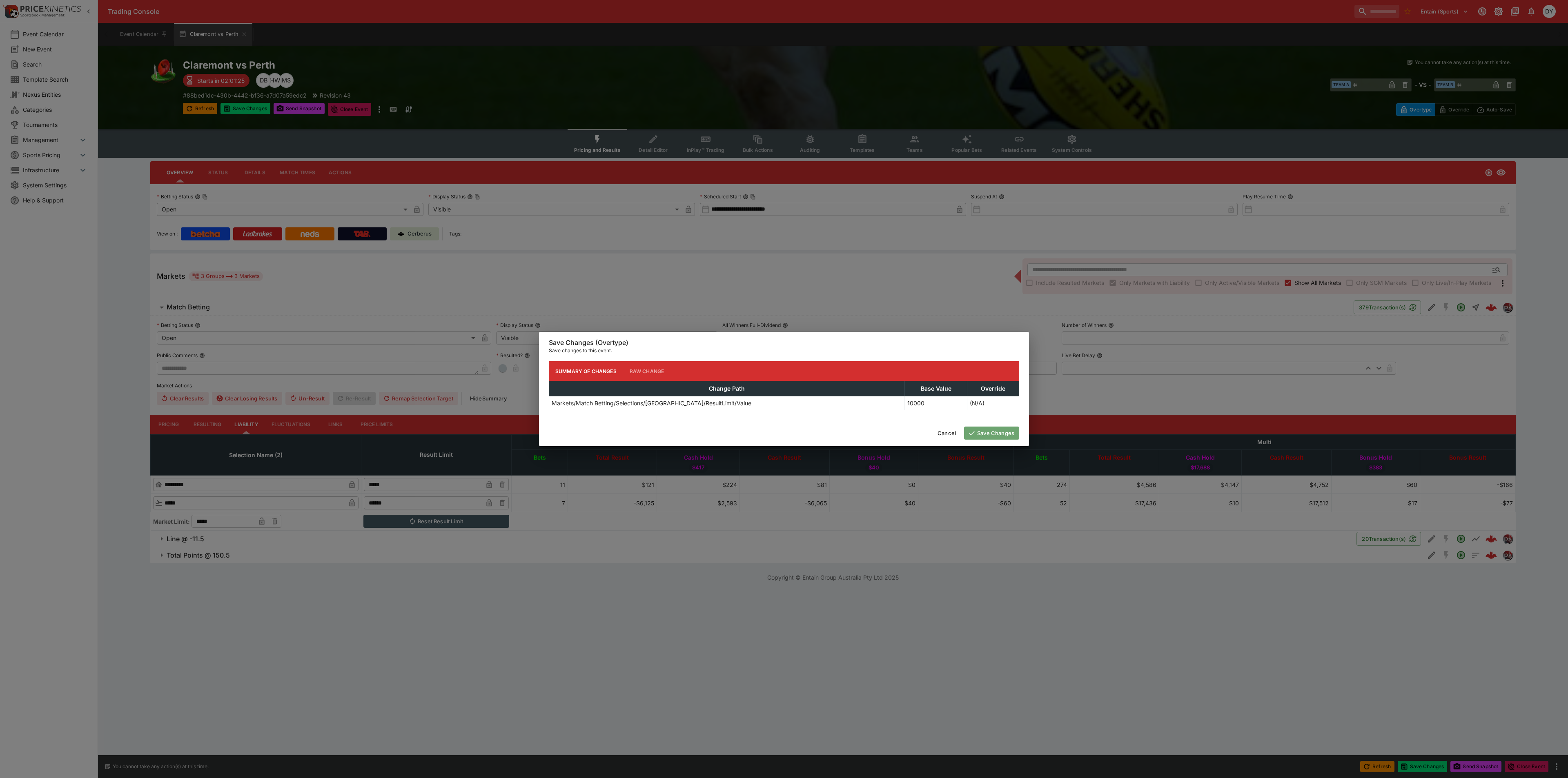
click at [993, 440] on button "Save Changes" at bounding box center [991, 433] width 55 height 13
